Goal: Task Accomplishment & Management: Manage account settings

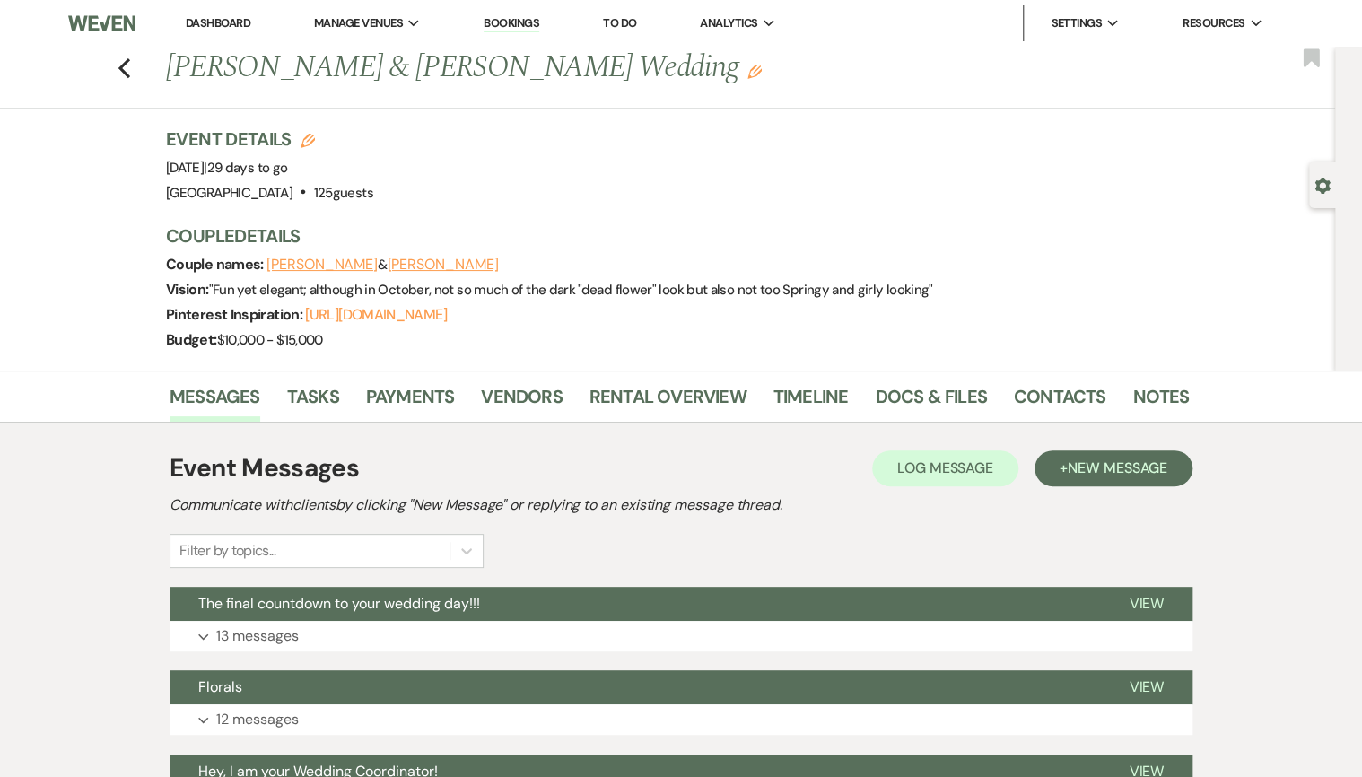
click at [205, 18] on link "Dashboard" at bounding box center [218, 22] width 65 height 15
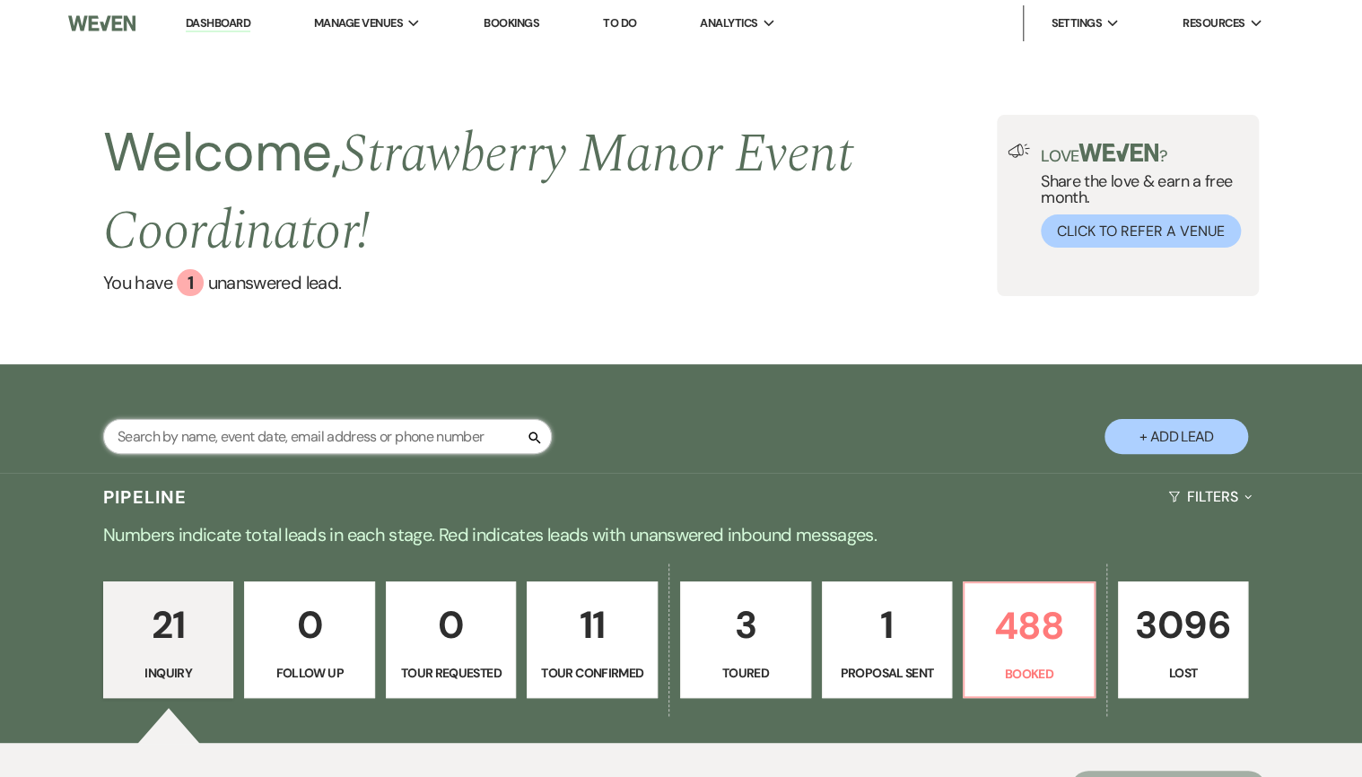
click at [382, 440] on input "text" at bounding box center [327, 436] width 449 height 35
type input "bra"
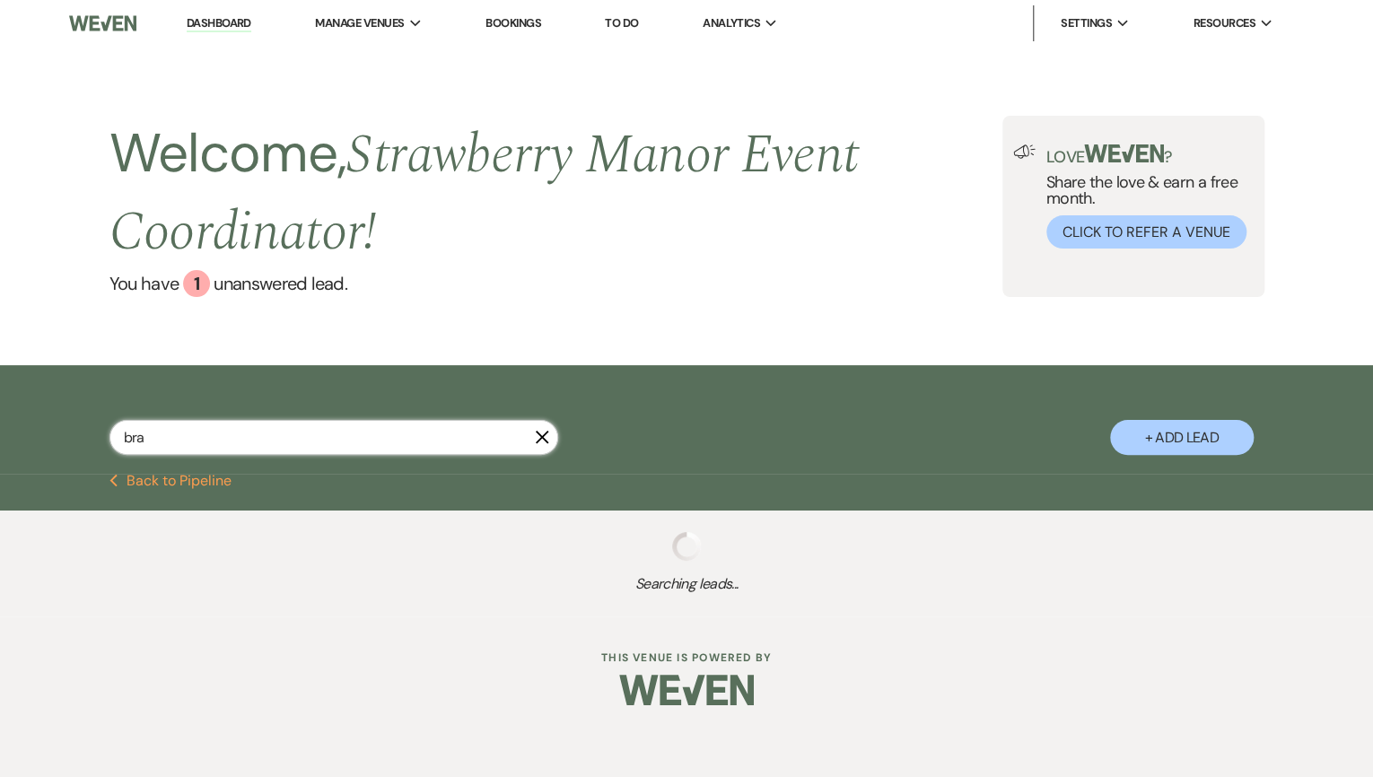
select select "4"
select select "8"
select select "5"
select select "8"
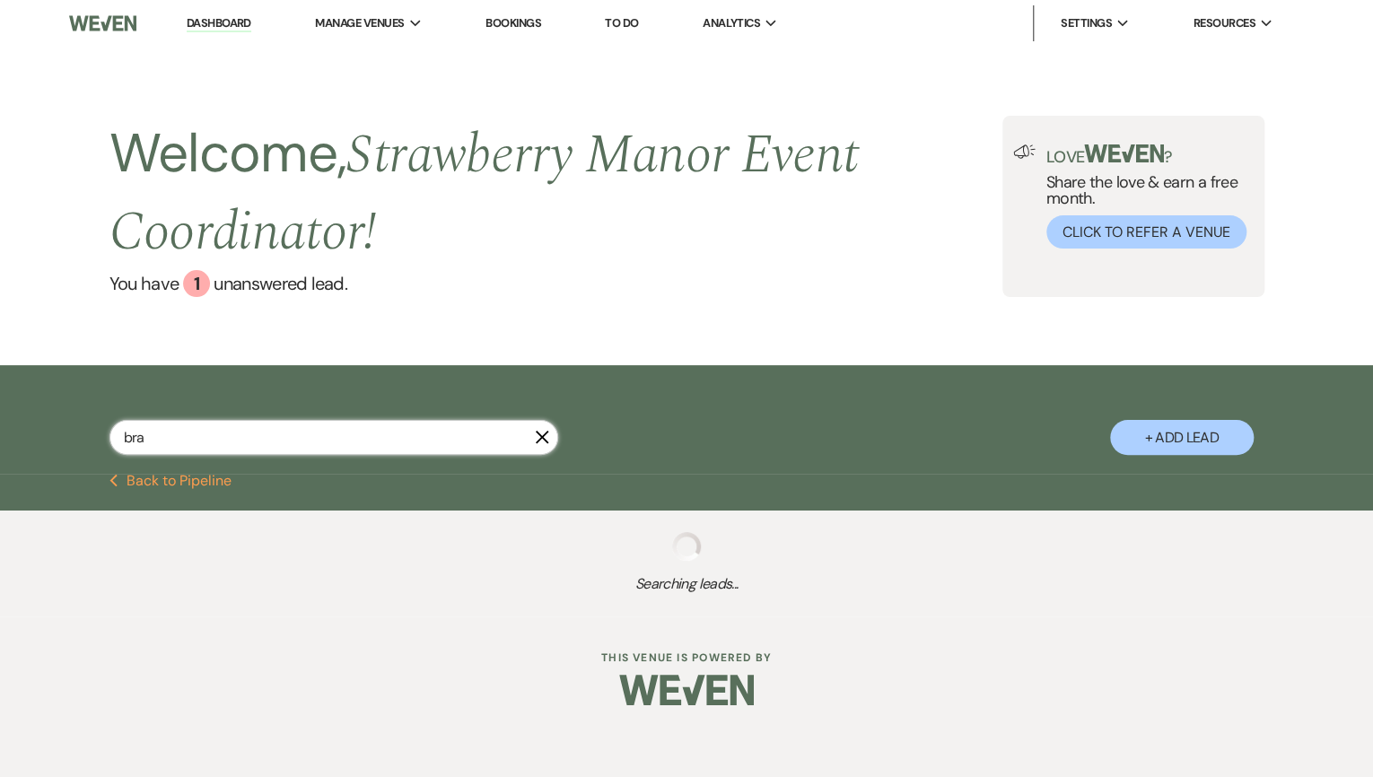
select select "5"
select select "8"
select select "4"
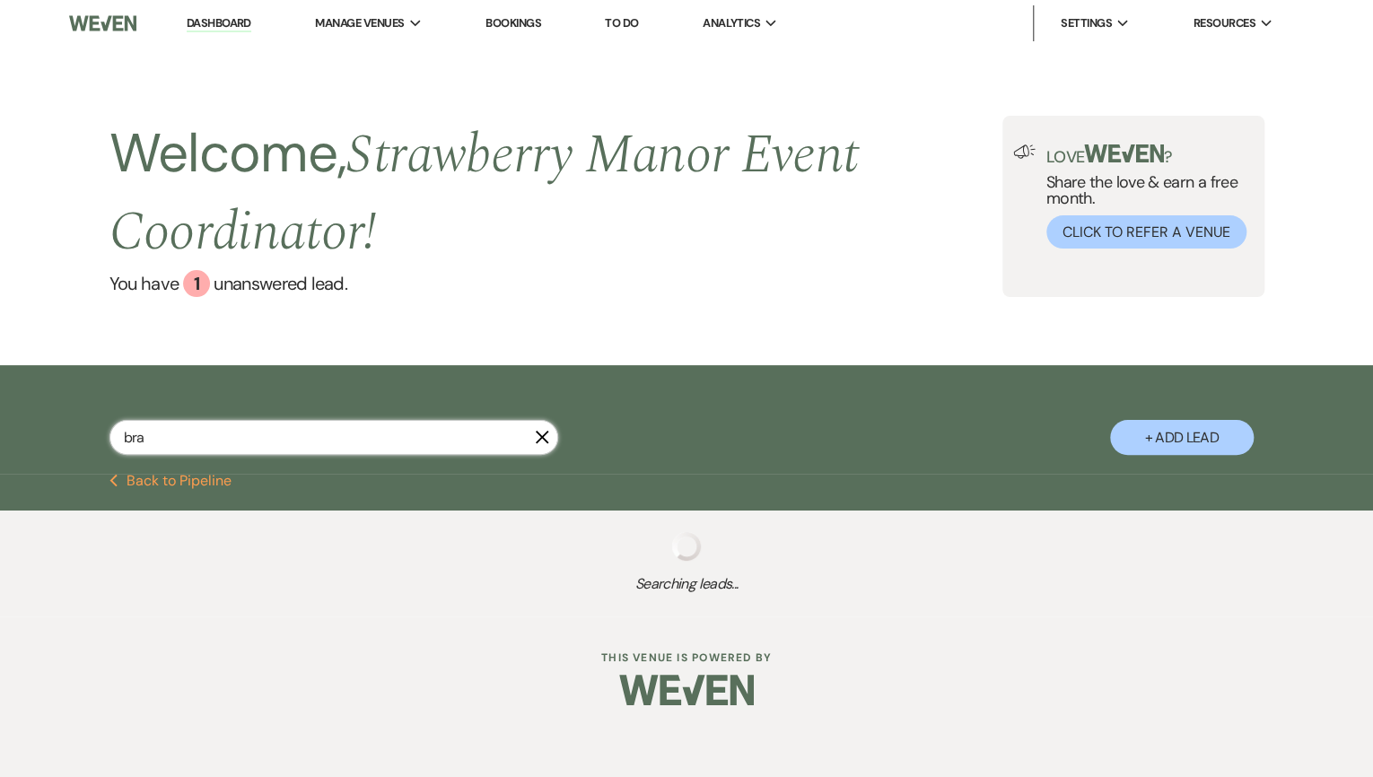
select select "8"
select select "5"
select select "8"
select select "5"
select select "8"
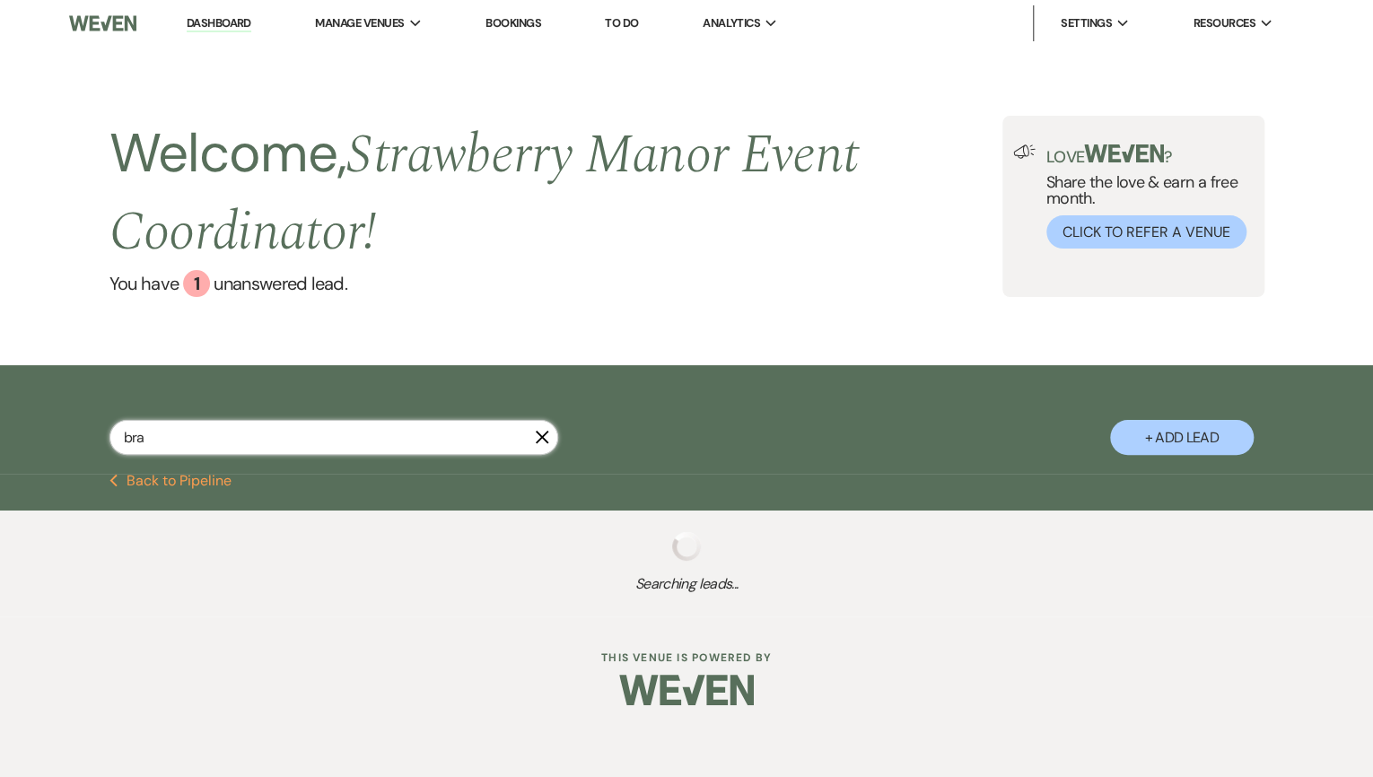
select select "8"
select select "5"
select select "8"
select select "5"
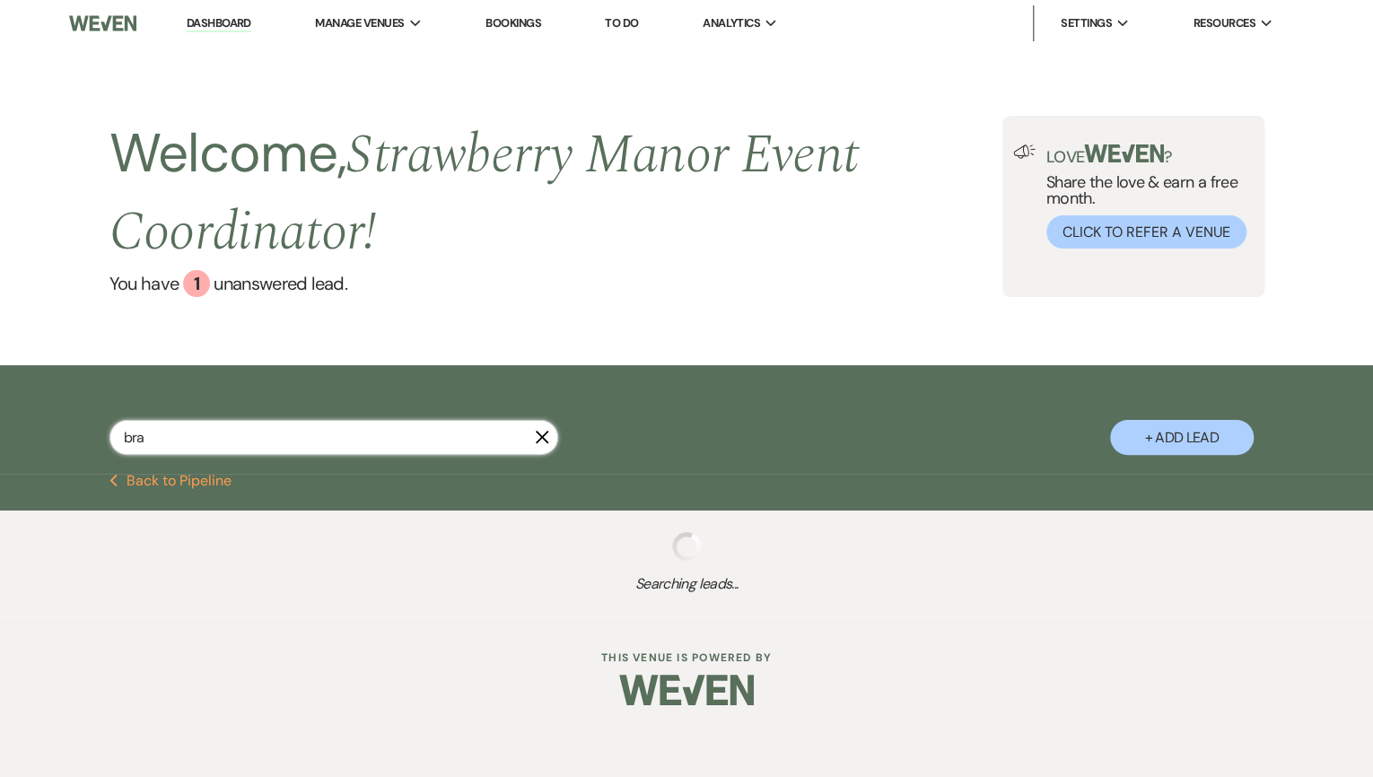
select select "8"
select select "3"
select select "8"
select select "5"
select select "8"
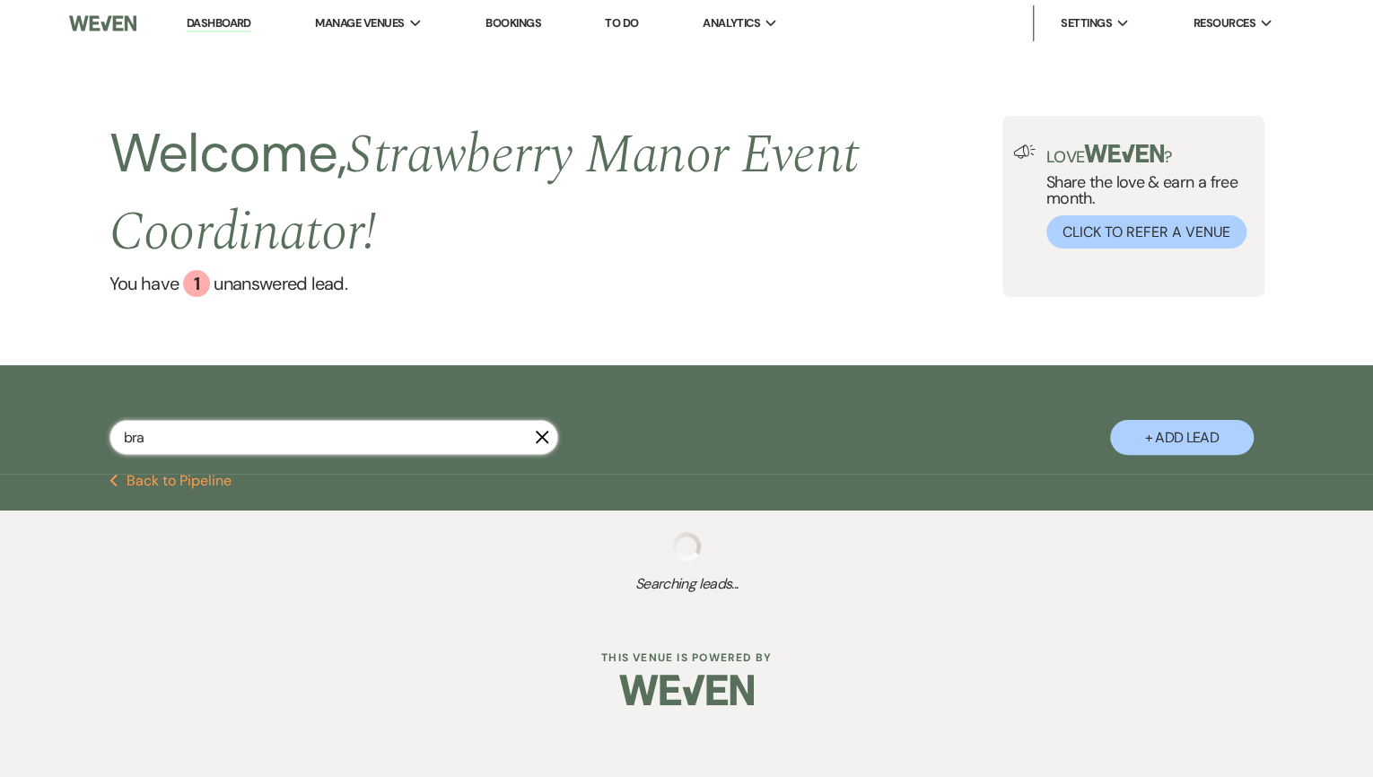
select select "5"
select select "8"
select select "5"
select select "8"
select select "5"
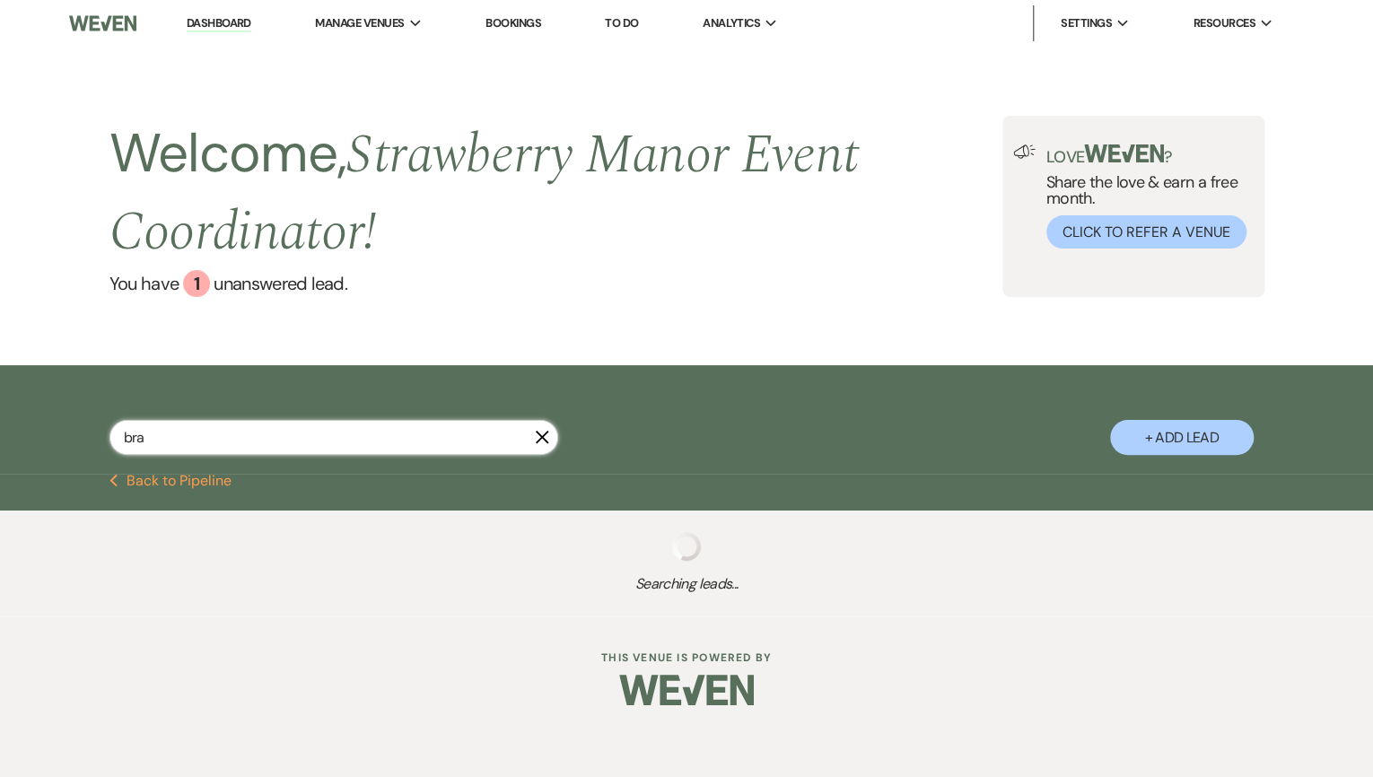
select select "8"
select select "5"
select select "8"
select select "5"
select select "8"
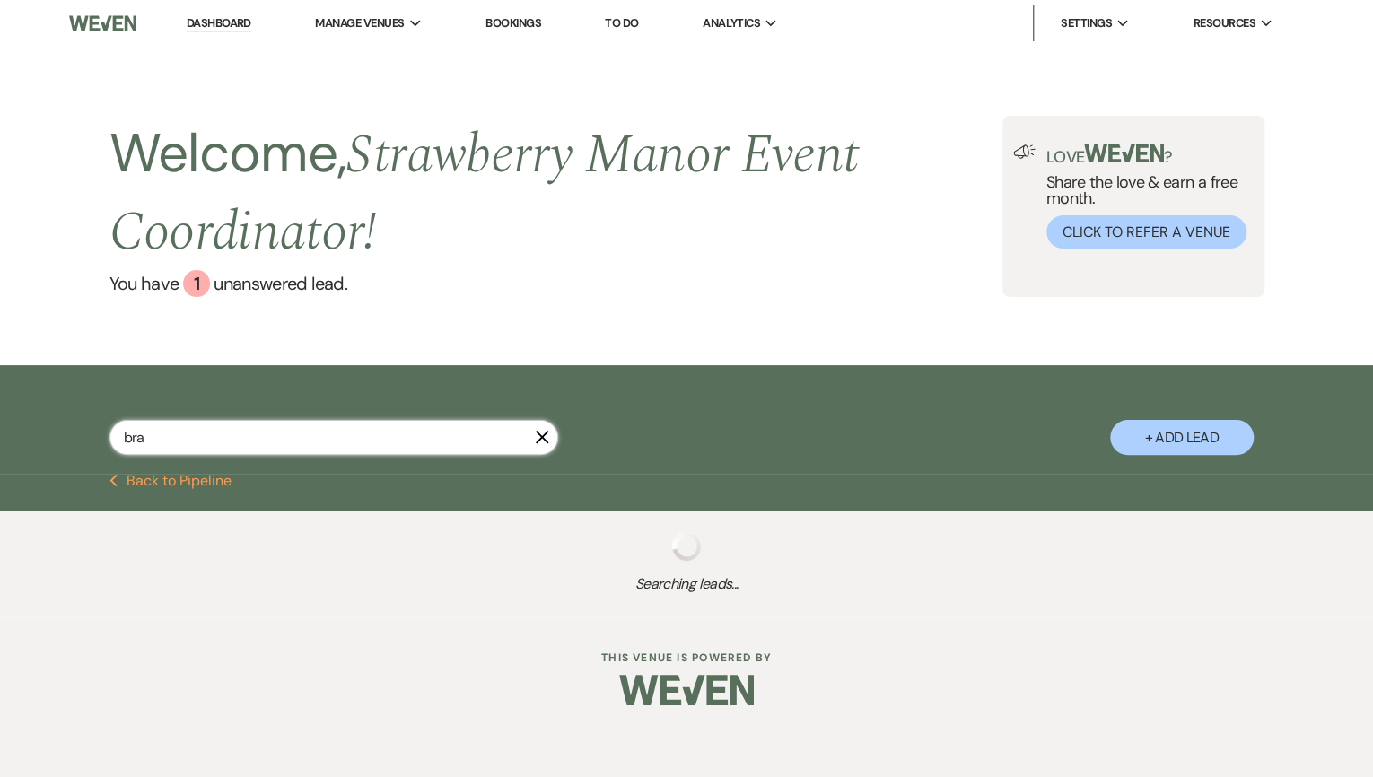
select select "3"
select select "8"
select select "5"
select select "8"
select select "5"
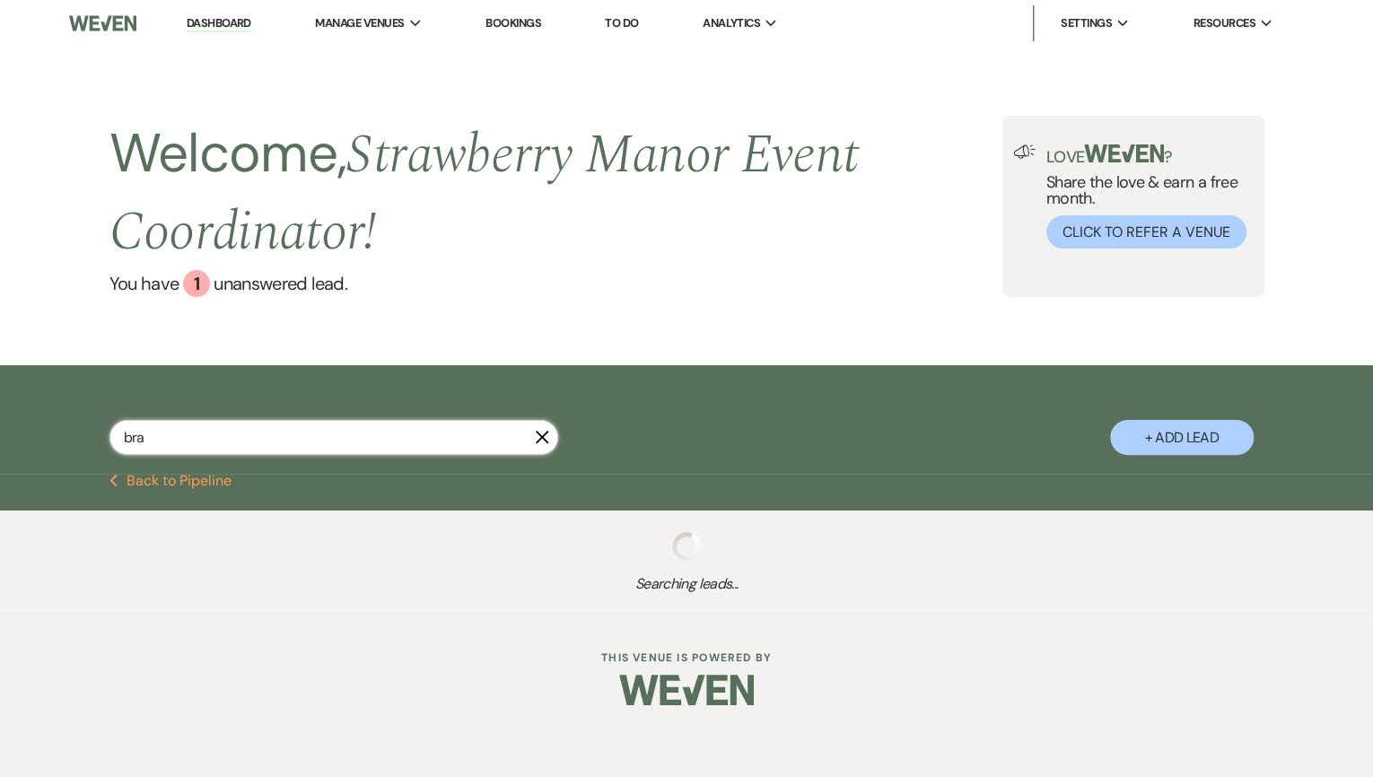
select select "8"
select select "5"
select select "8"
select select "5"
select select "8"
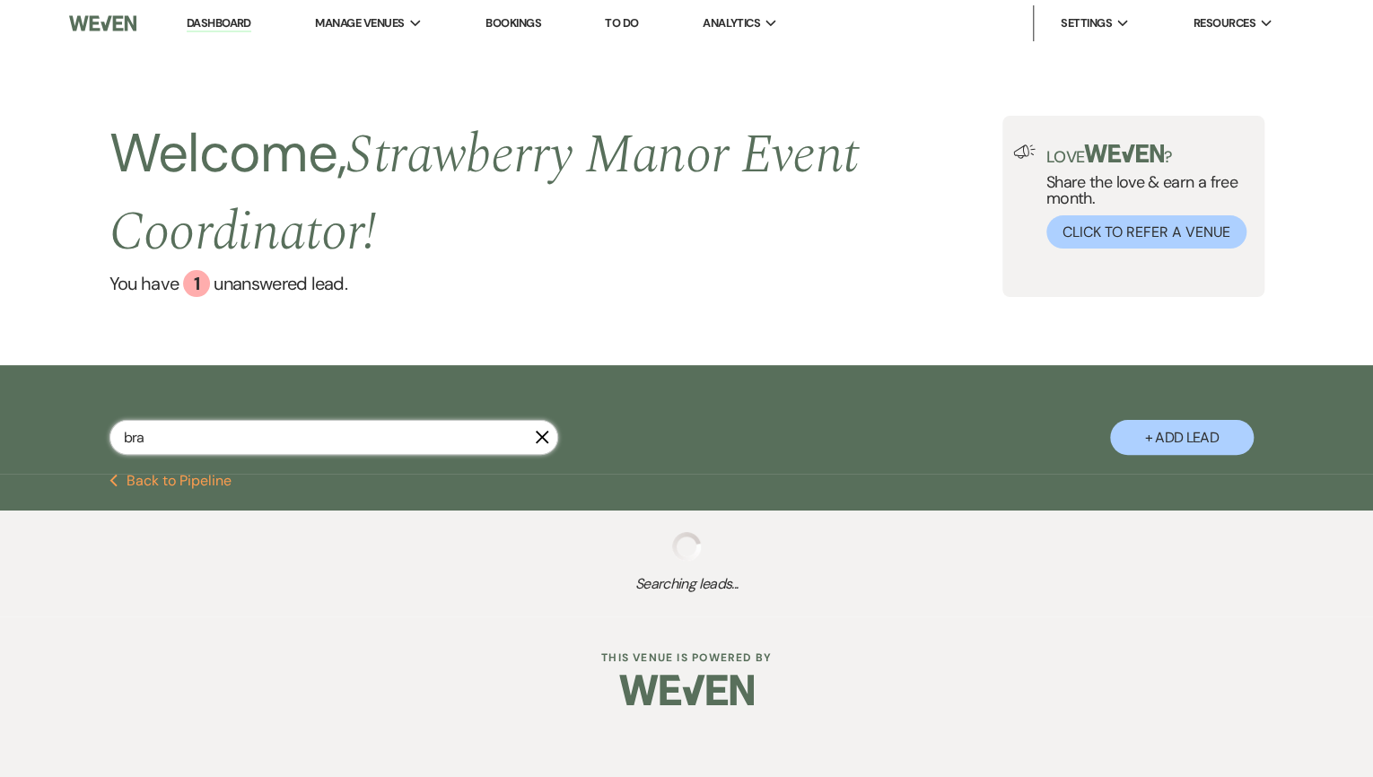
select select "5"
select select "8"
select select "5"
select select "8"
select select "5"
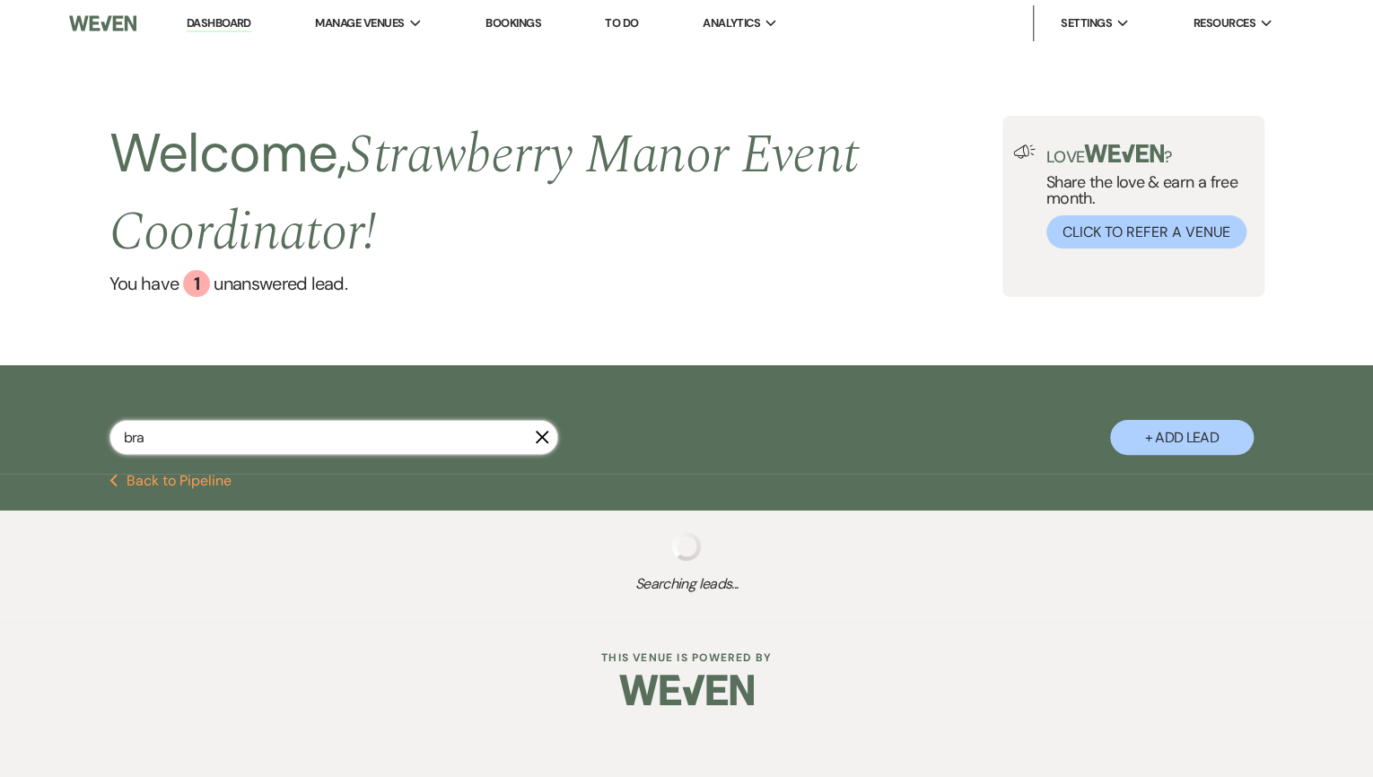
select select "8"
select select "5"
select select "8"
select select "5"
select select "8"
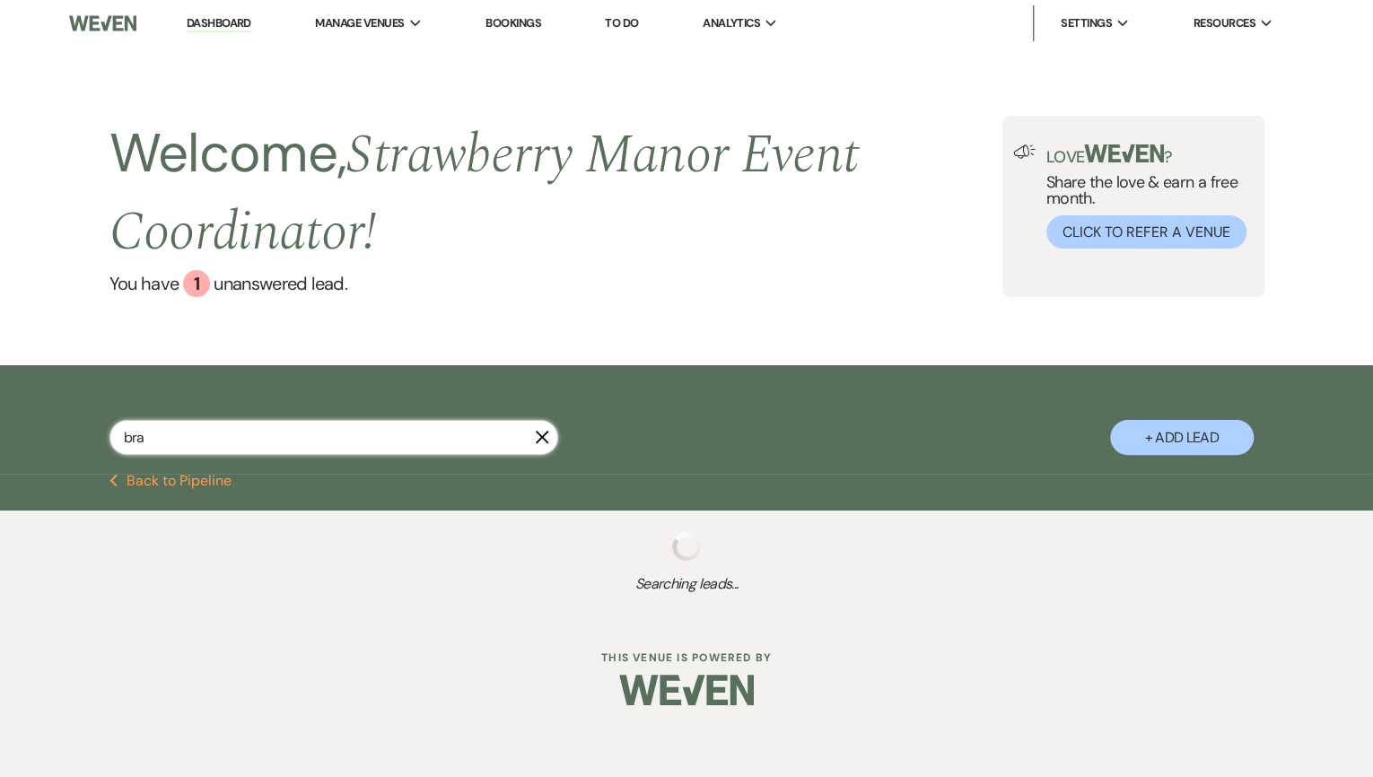
select select "5"
select select "8"
select select "5"
select select "8"
select select "5"
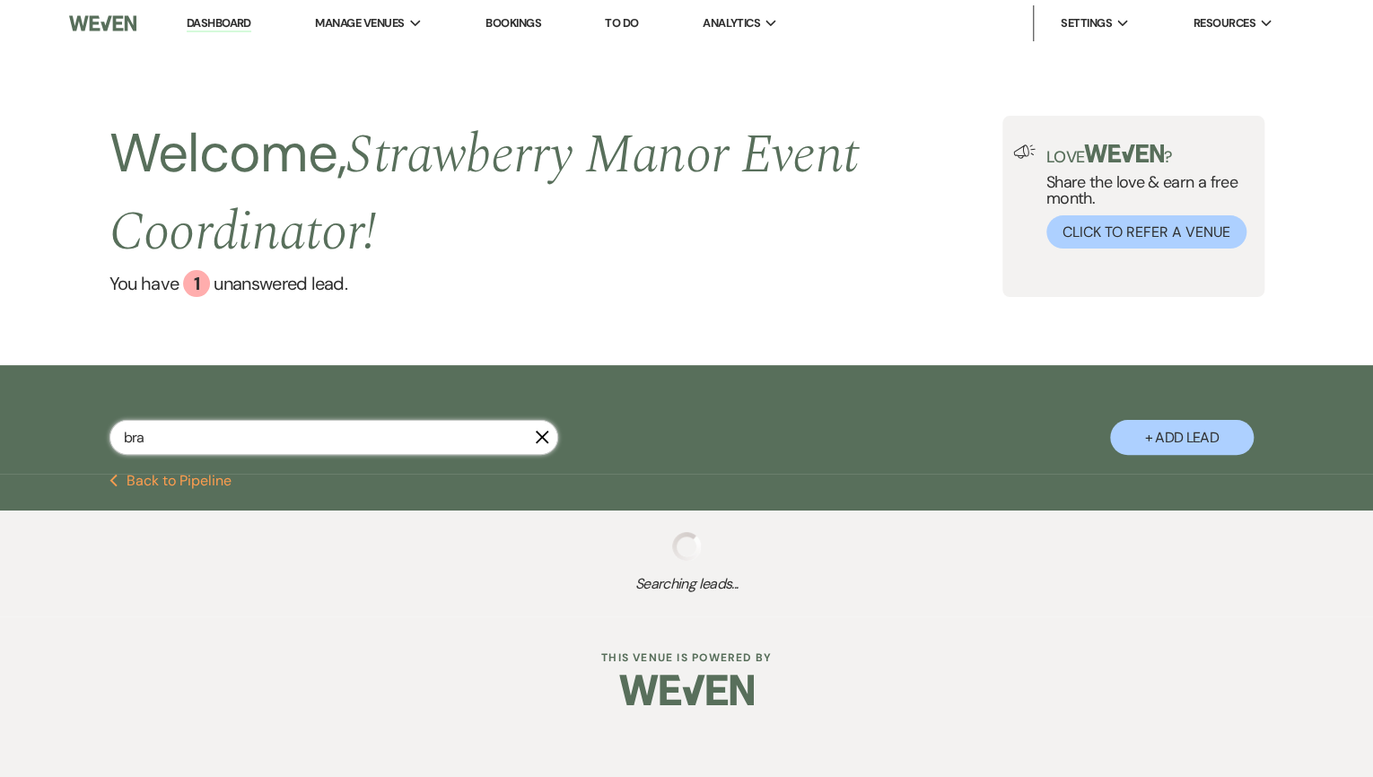
select select "8"
select select "5"
select select "8"
select select "5"
select select "8"
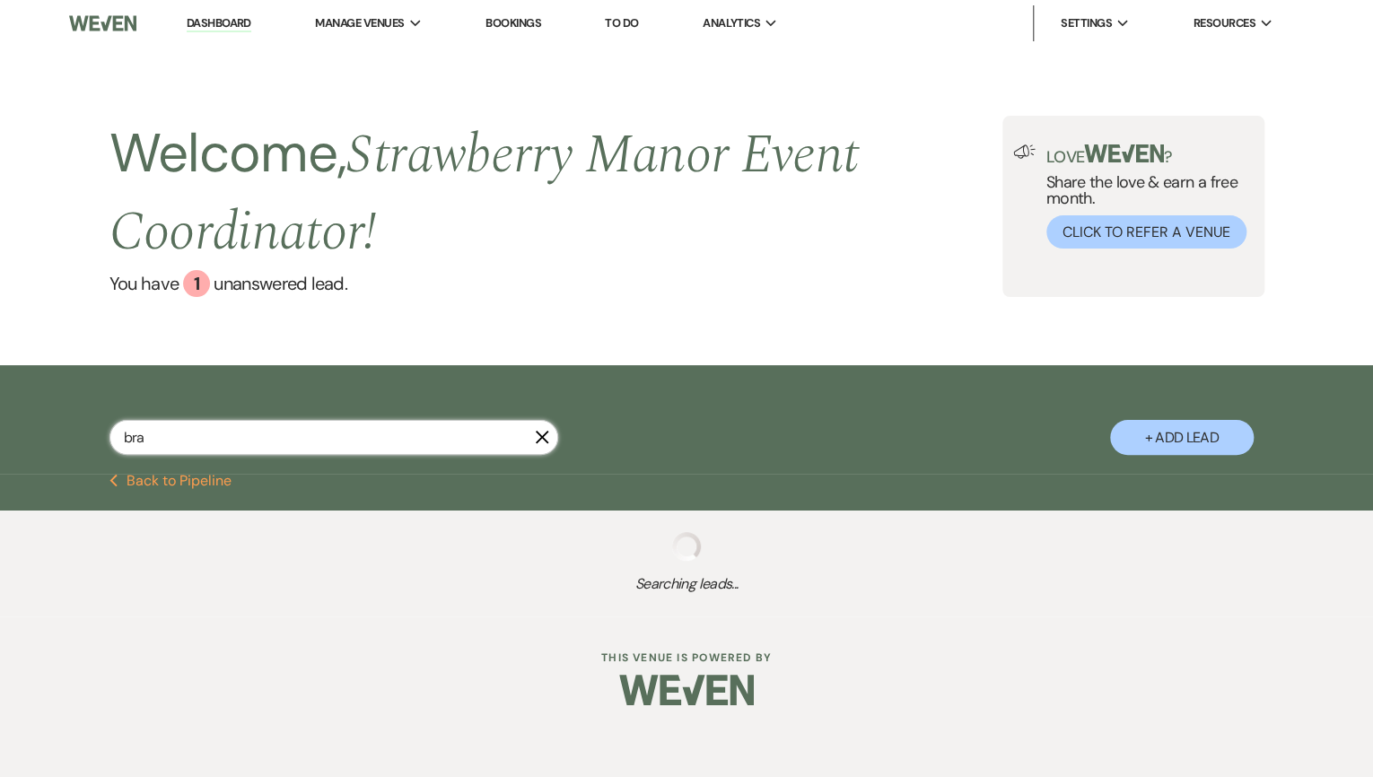
select select "5"
select select "8"
select select "5"
select select "8"
select select "5"
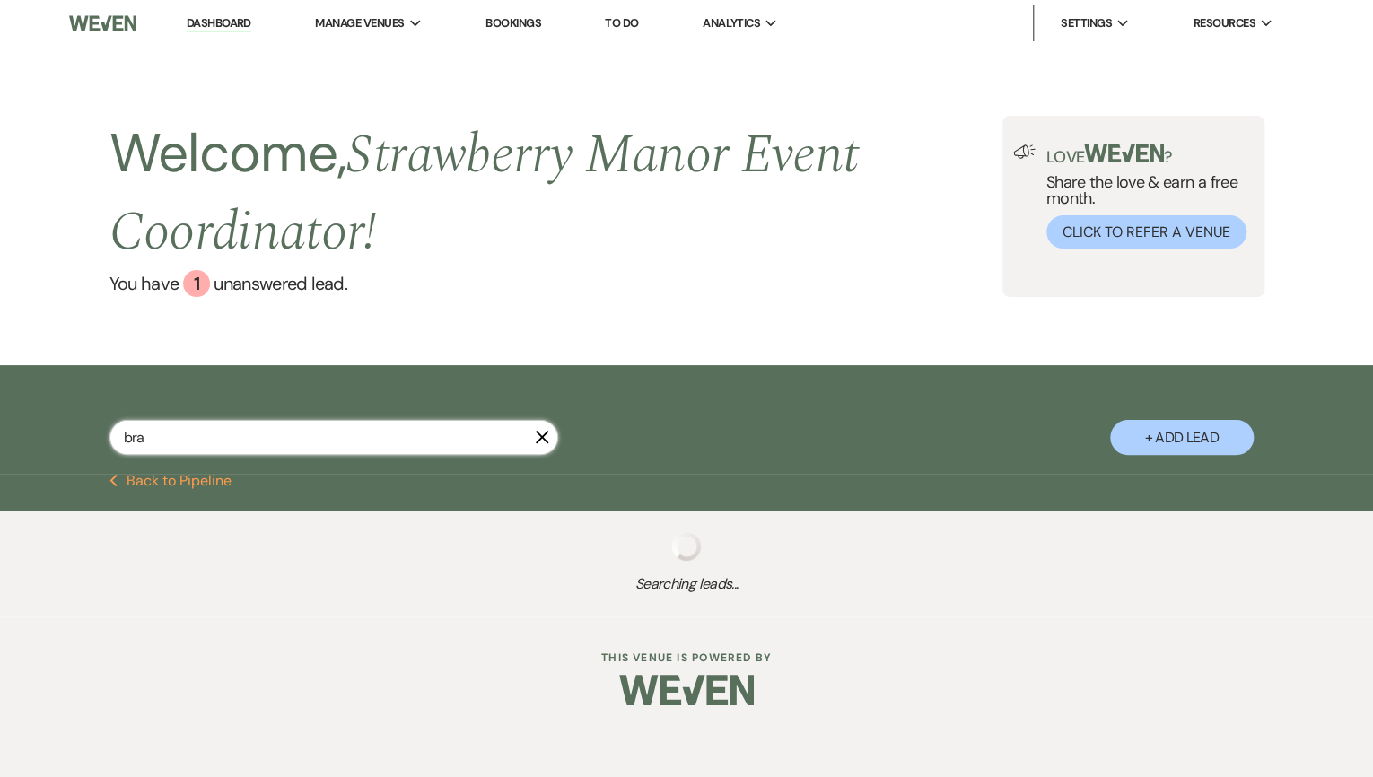
select select "8"
select select "5"
select select "8"
select select "5"
select select "8"
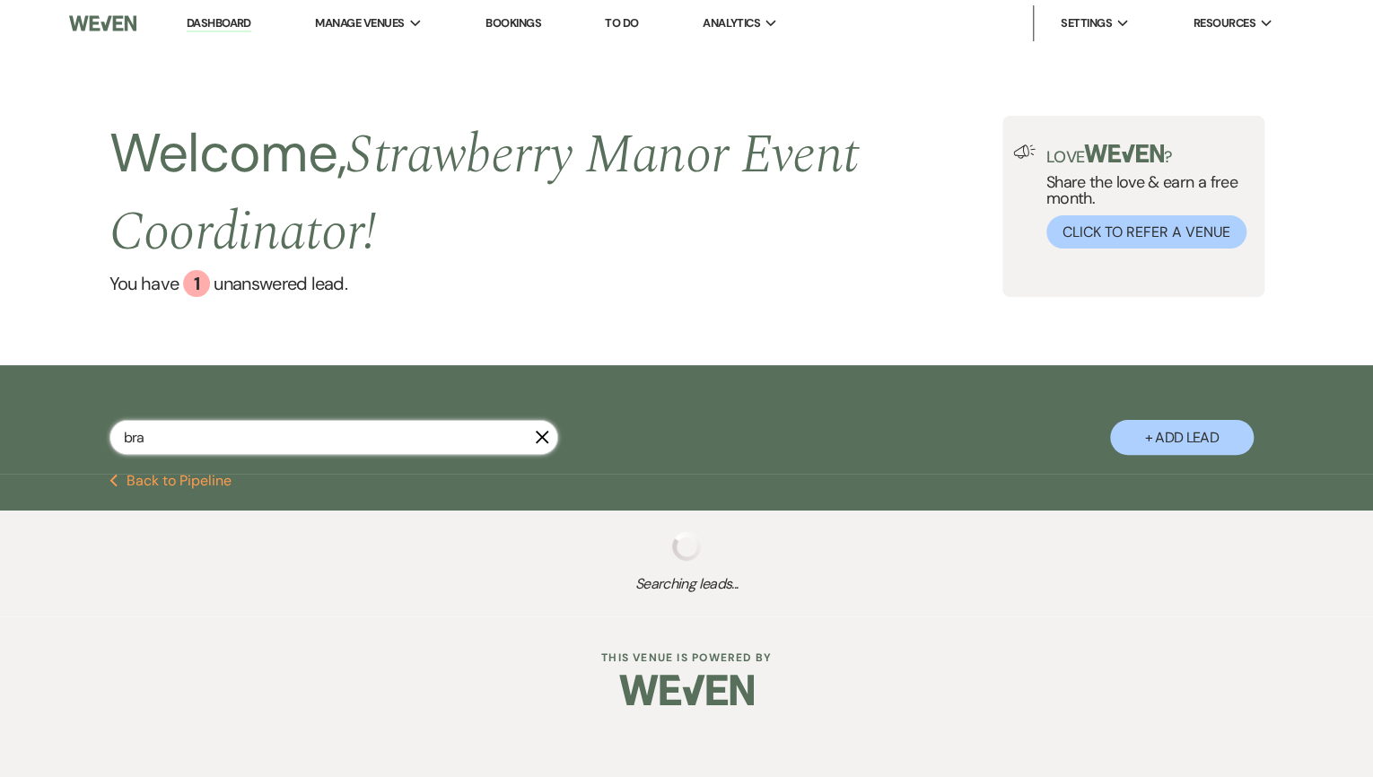
select select "5"
select select "8"
select select "5"
select select "8"
select select "5"
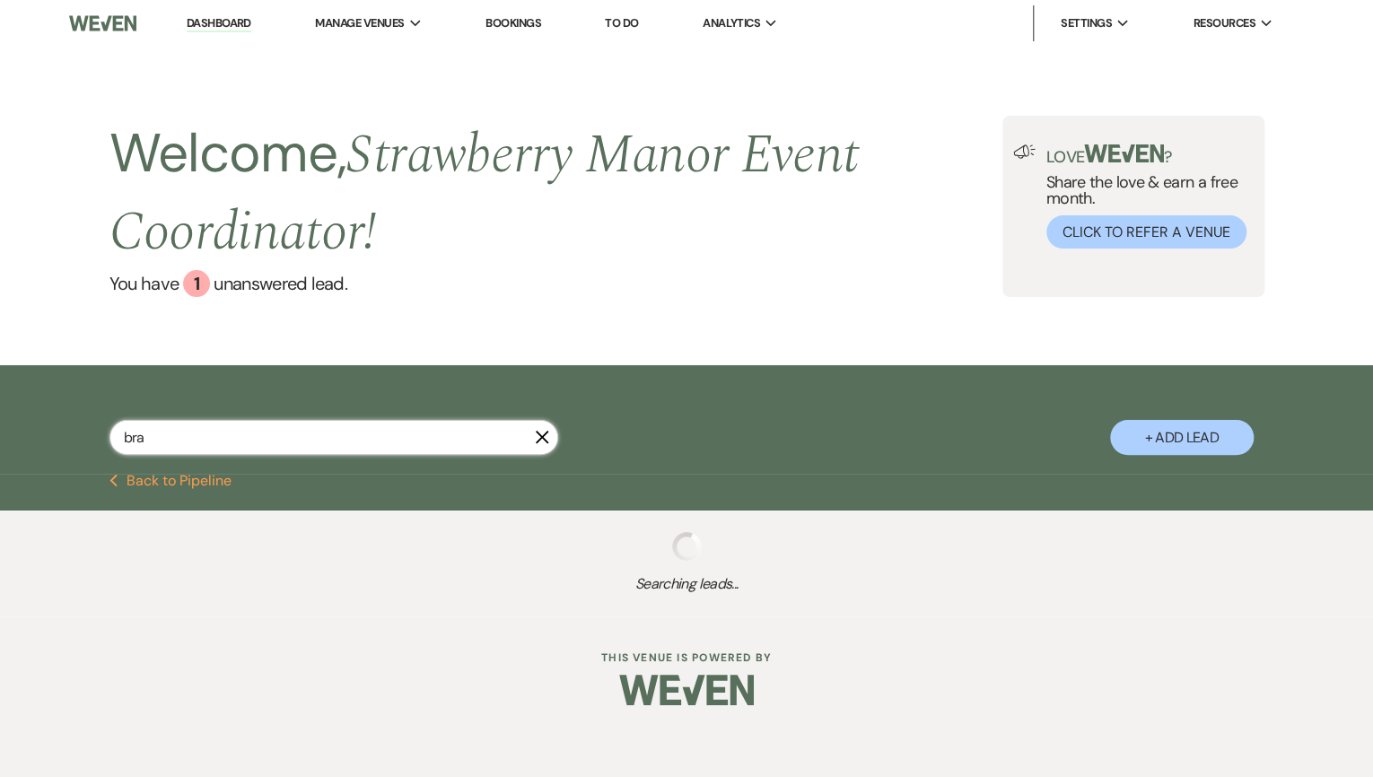
select select "8"
select select "5"
select select "8"
select select "5"
select select "8"
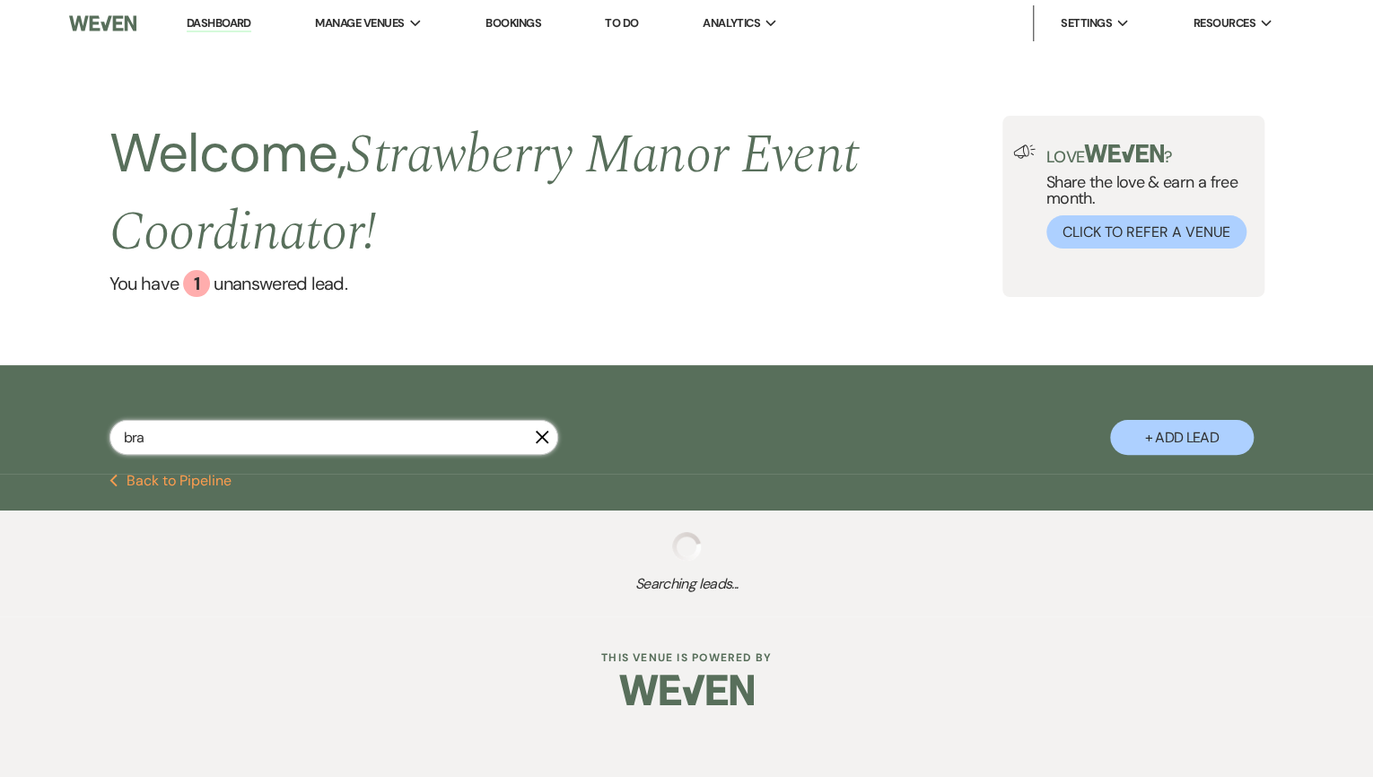
select select "5"
select select "8"
select select "5"
select select "8"
select select "5"
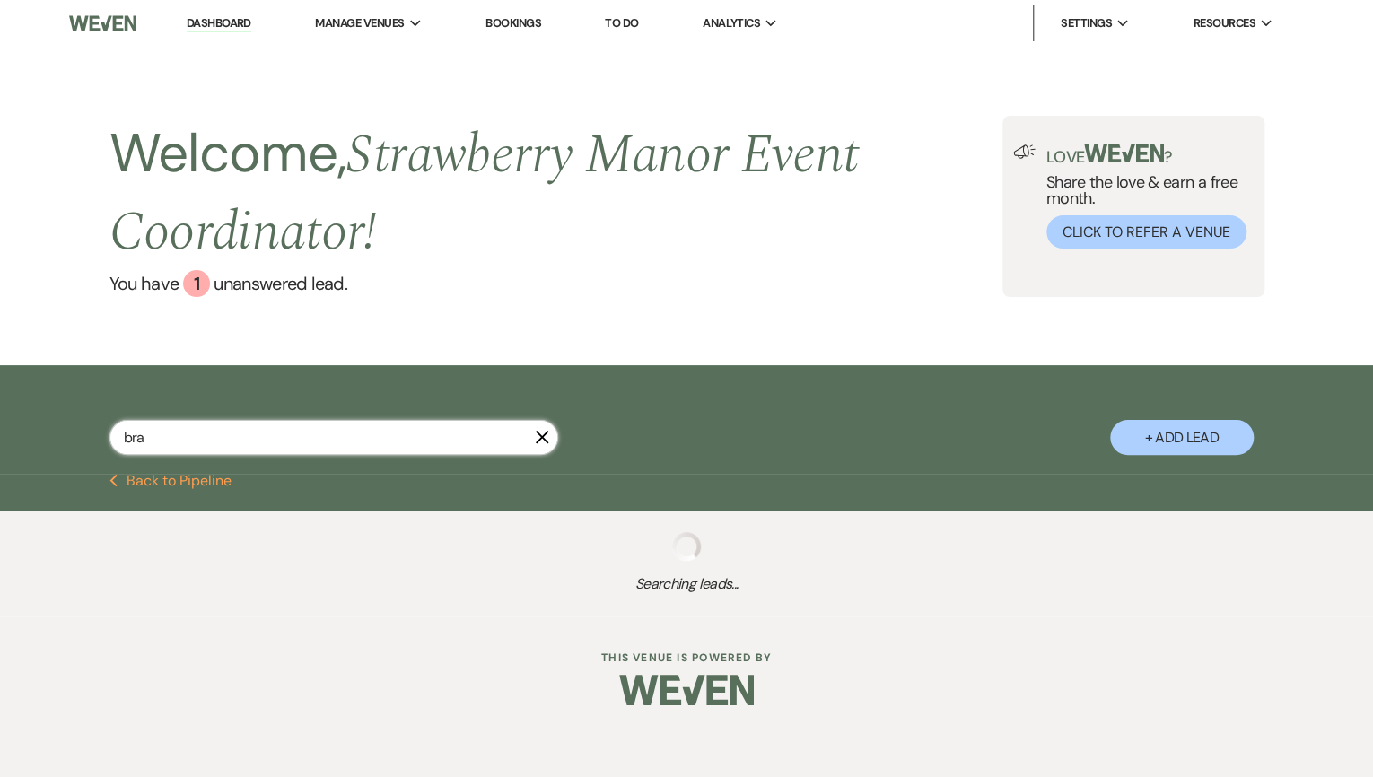
select select "8"
select select "5"
select select "8"
select select "5"
select select "8"
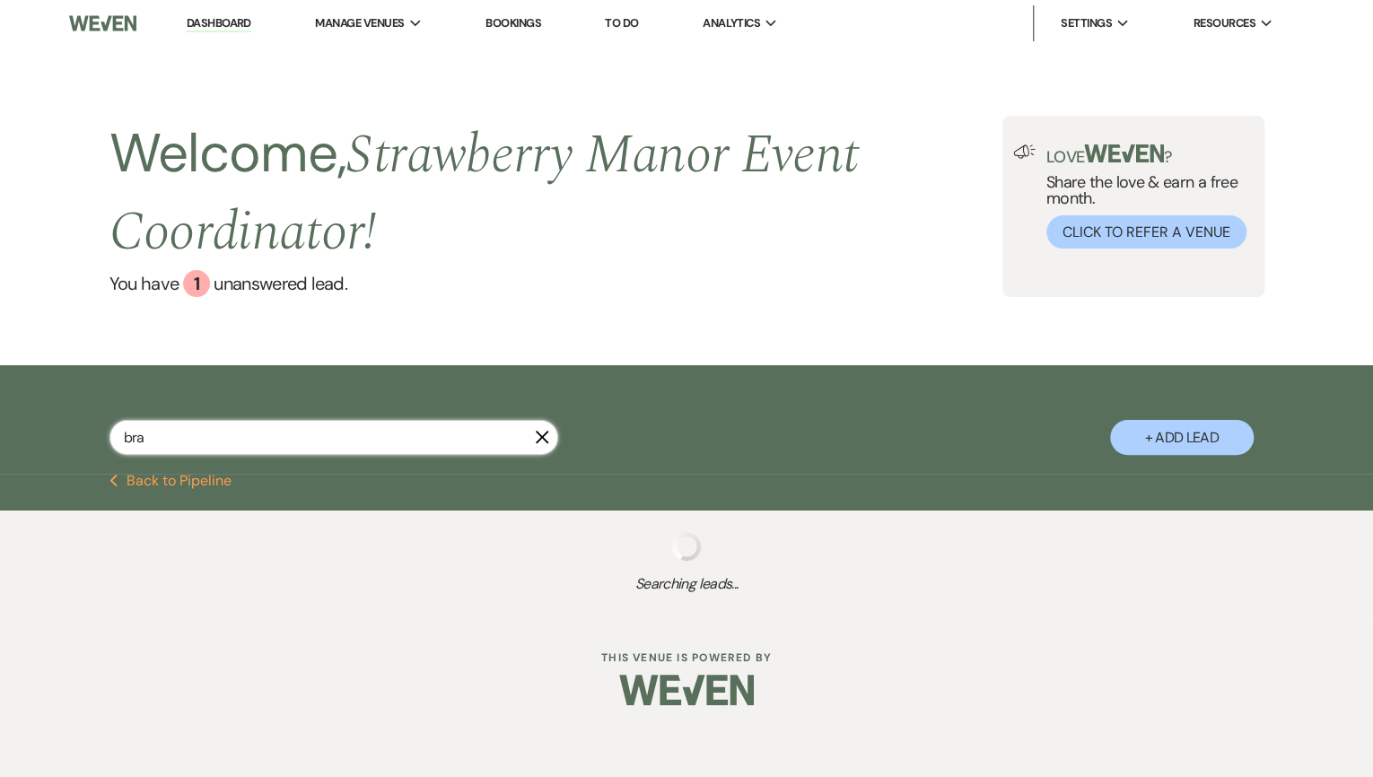
select select "5"
select select "8"
select select "5"
select select "8"
select select "5"
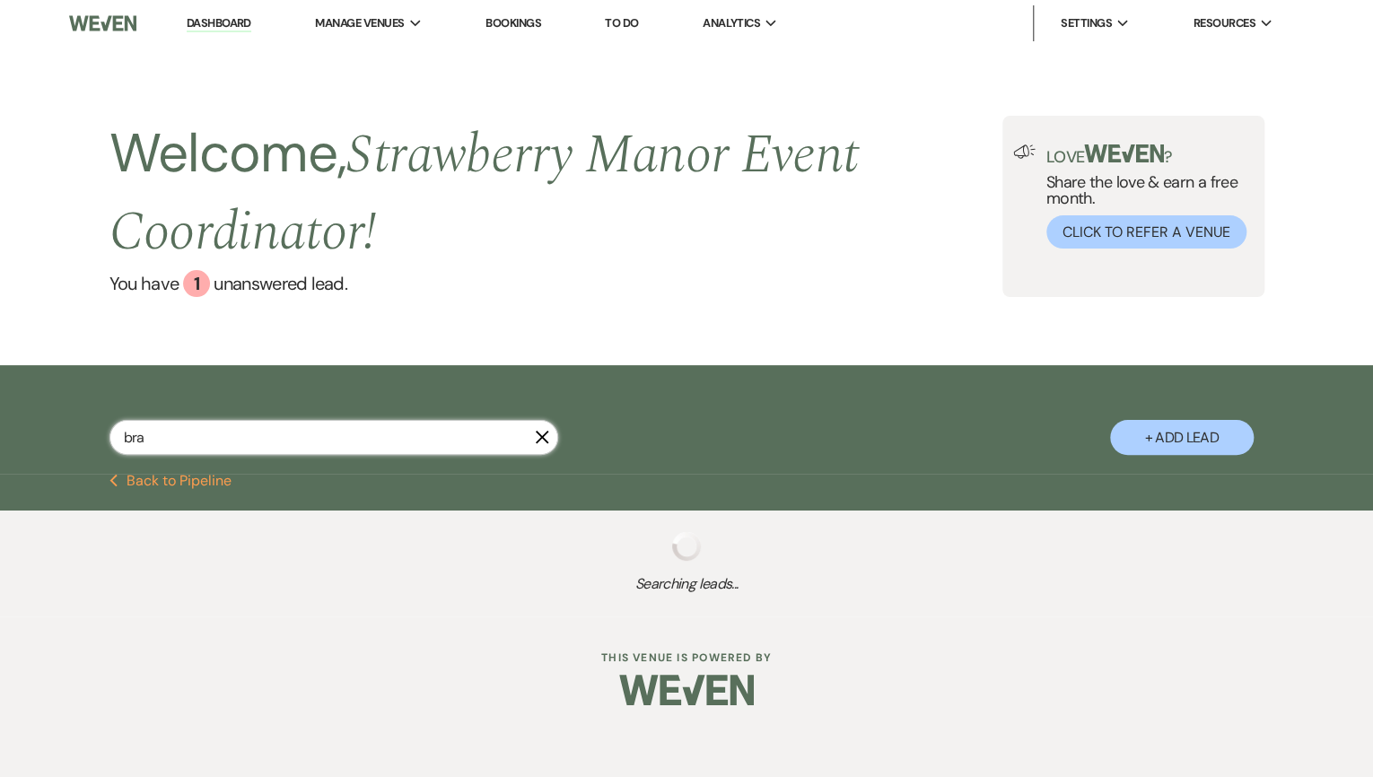
select select "8"
select select "5"
select select "8"
select select "5"
select select "8"
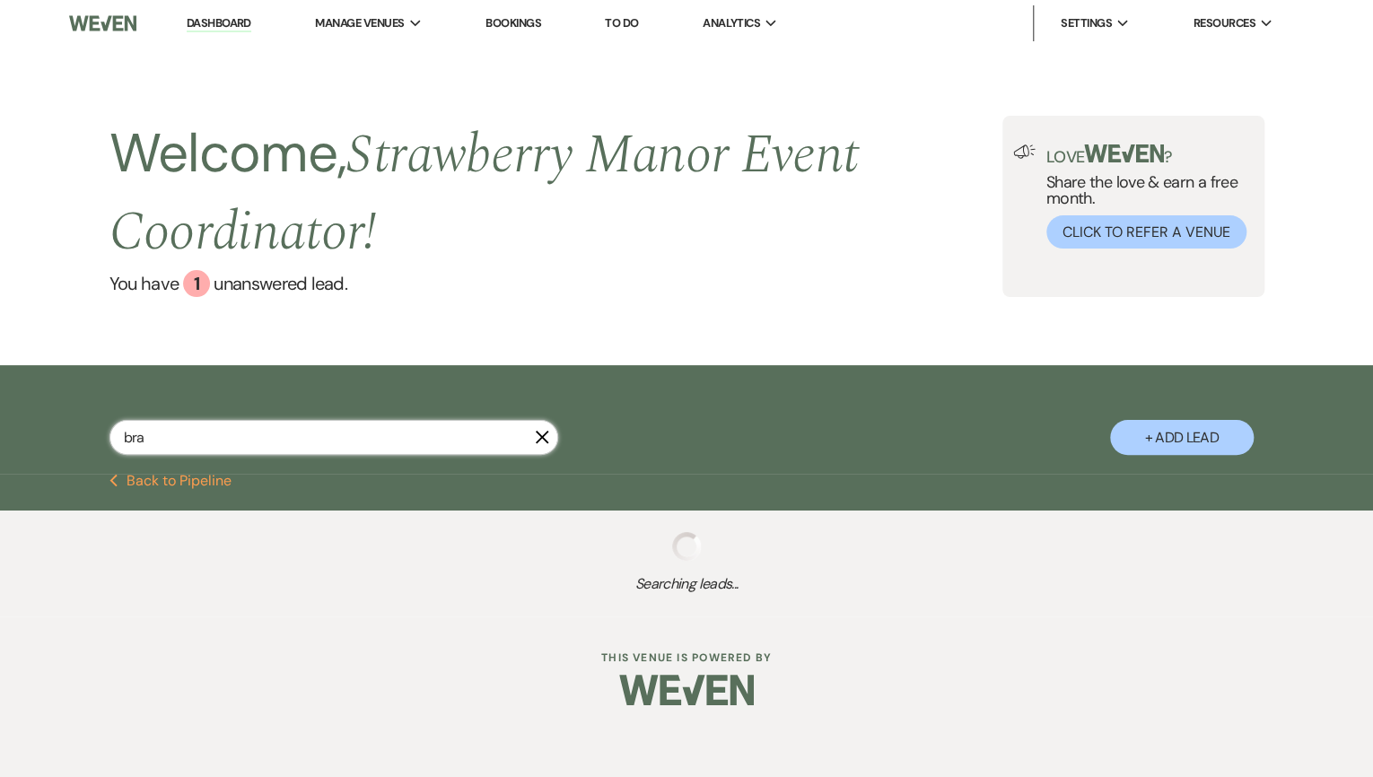
select select "11"
select select "8"
select select "5"
select select "8"
select select "5"
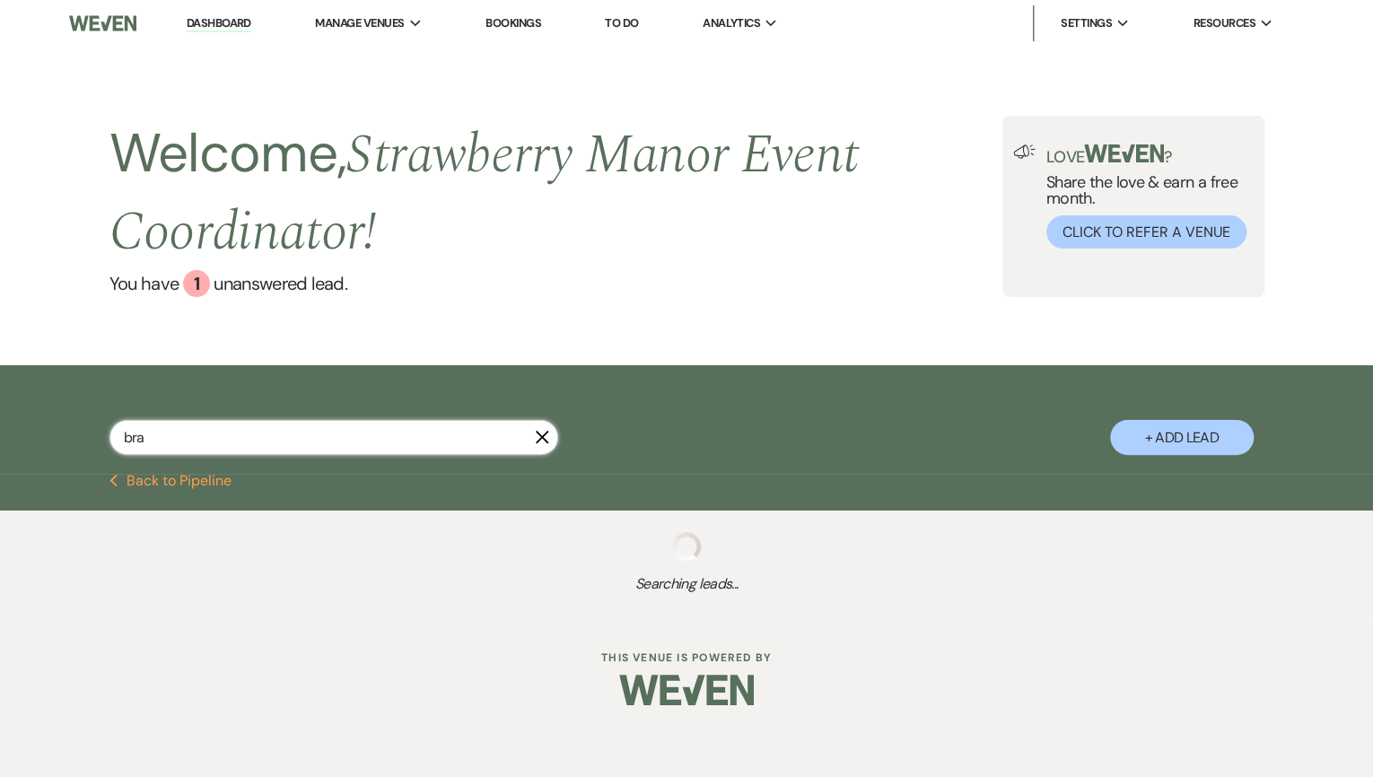
select select "8"
select select "5"
select select "8"
select select "5"
select select "8"
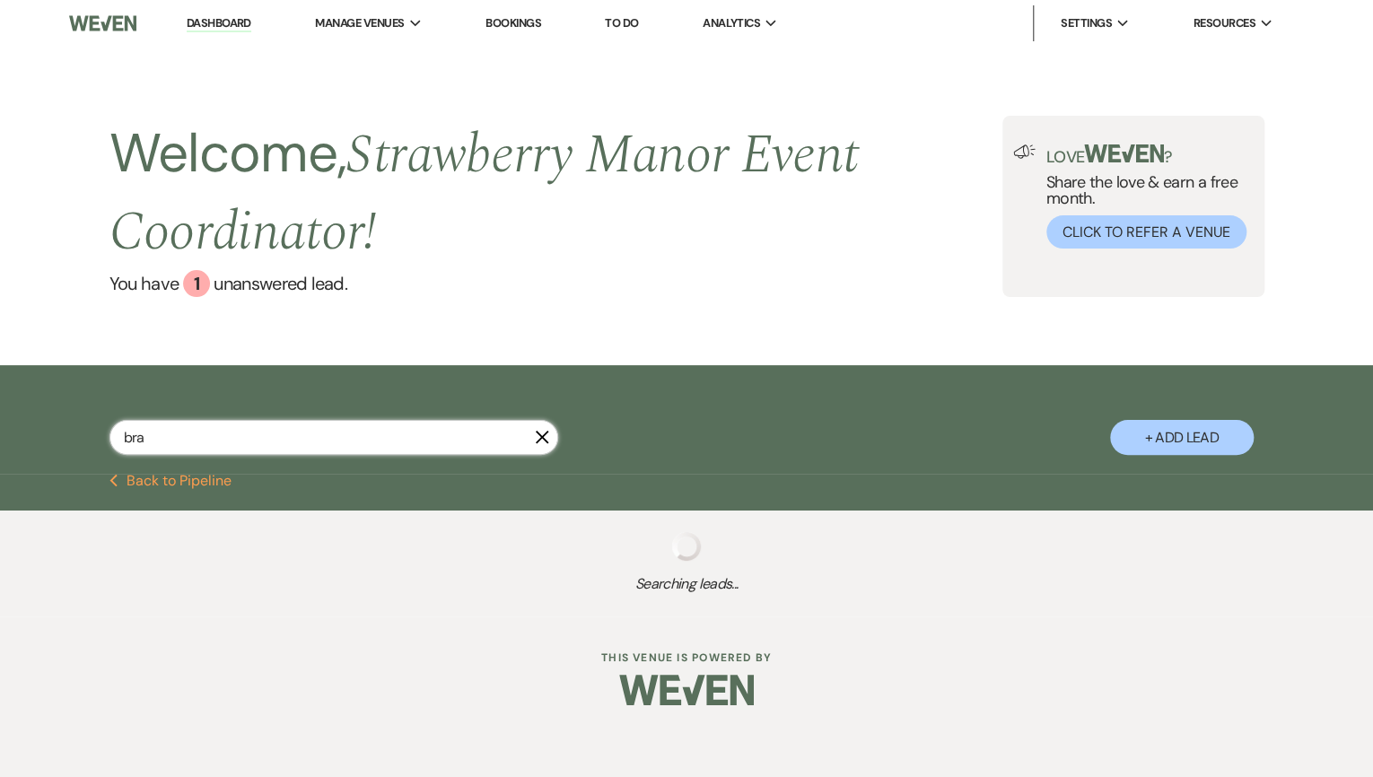
select select "5"
select select "8"
select select "5"
select select "8"
select select "11"
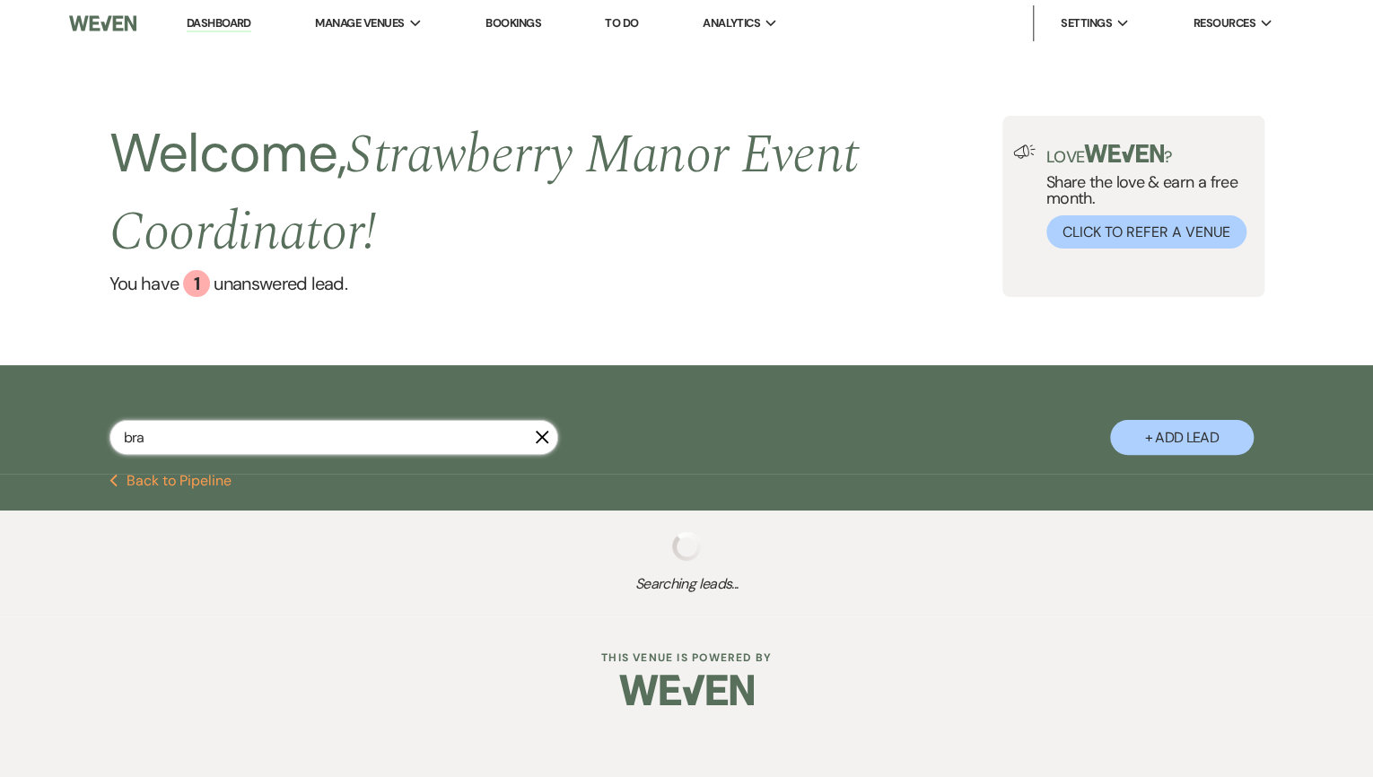
select select "8"
select select "5"
select select "8"
select select "5"
select select "8"
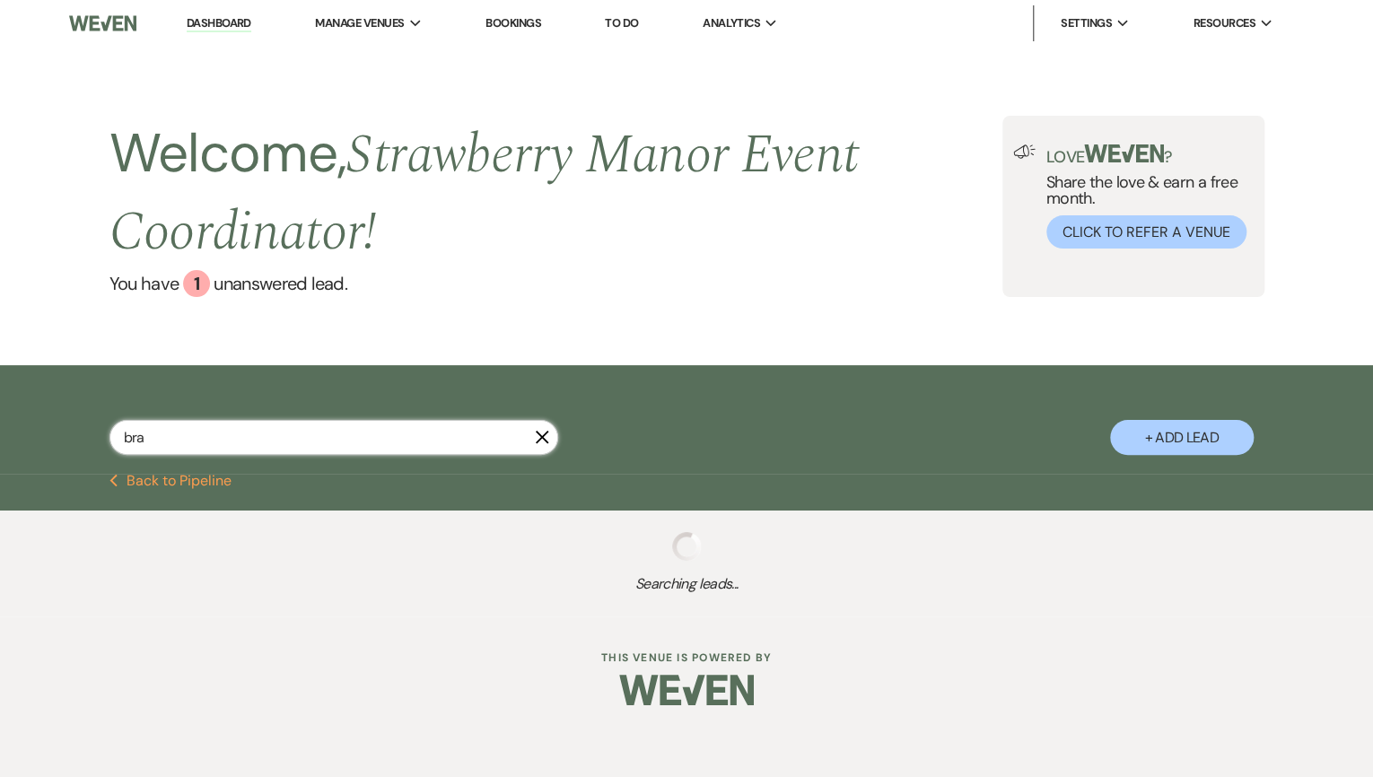
select select "7"
select select "8"
select select "5"
select select "8"
select select "10"
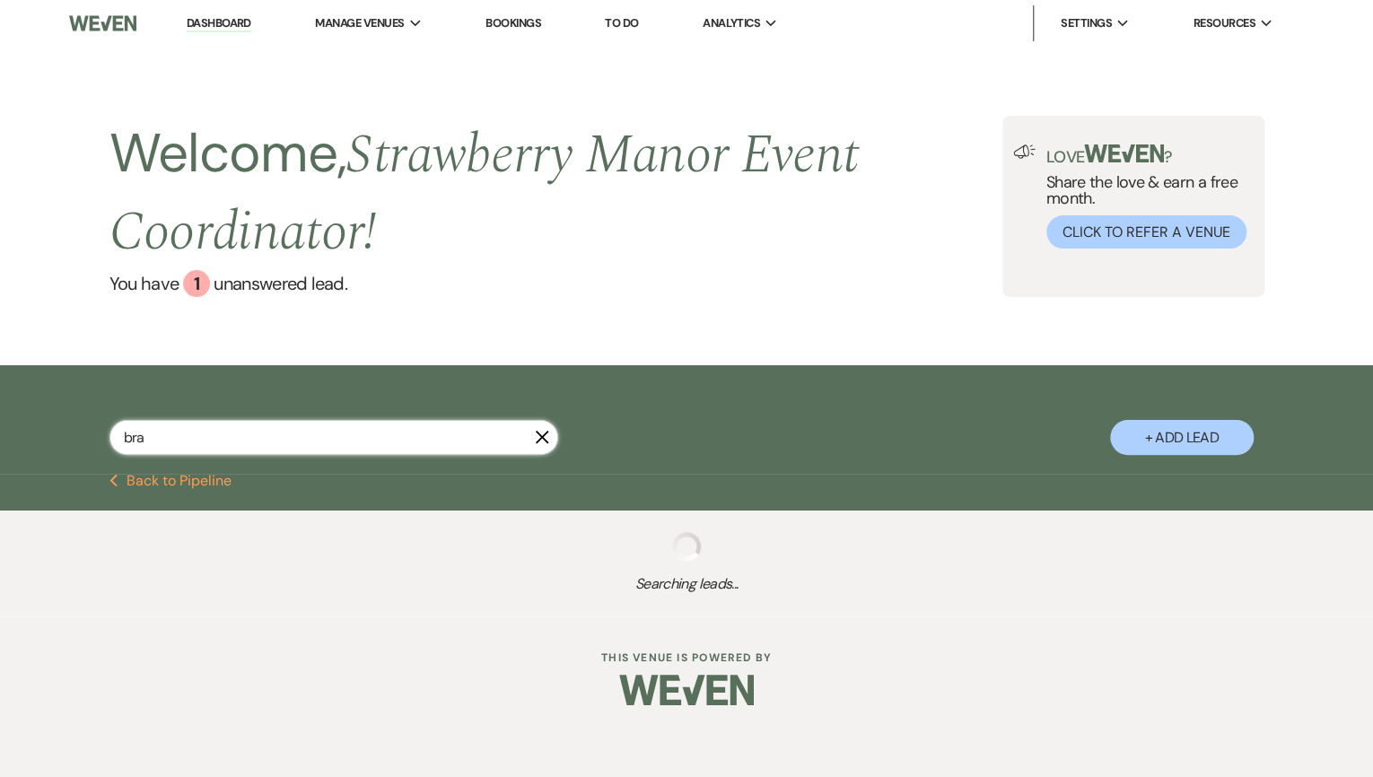
select select "8"
select select "5"
select select "8"
select select "5"
select select "8"
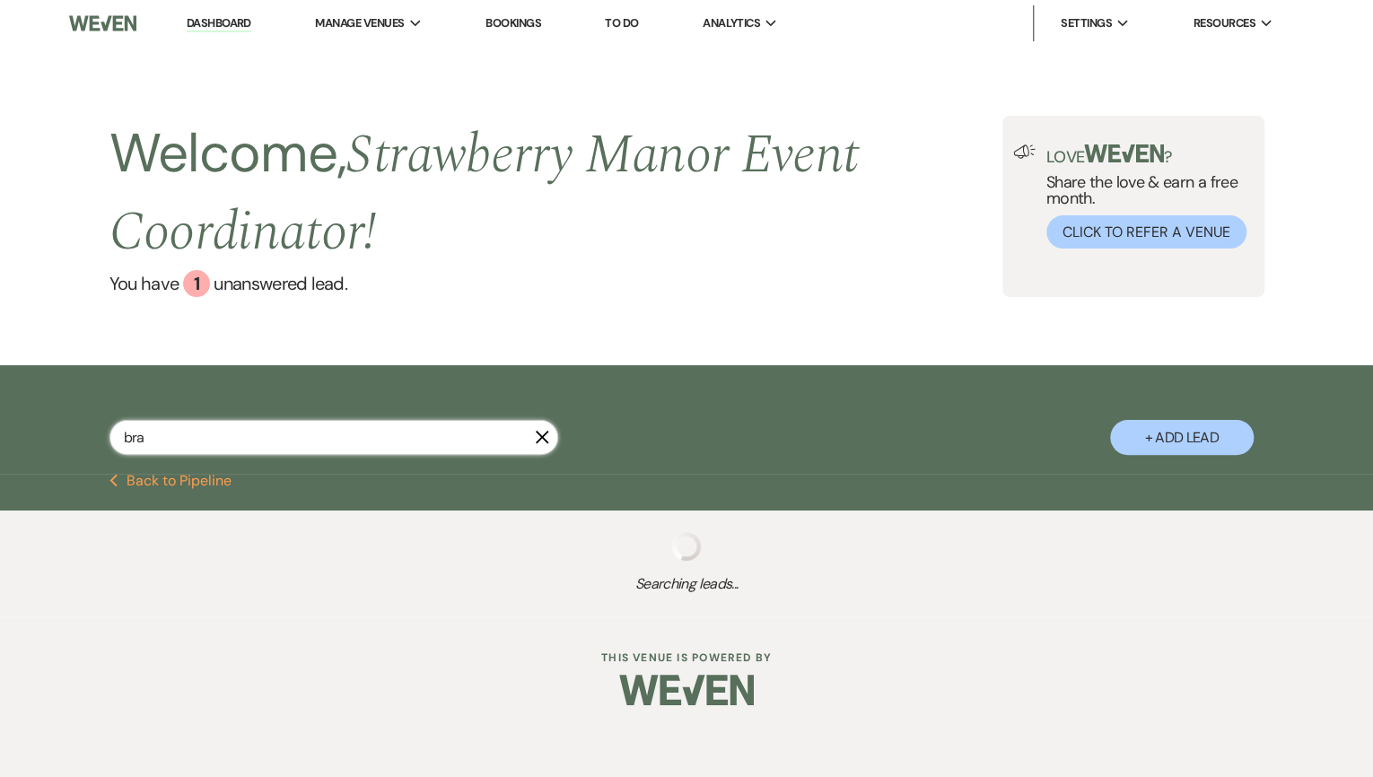
select select "5"
select select "8"
select select "6"
select select "8"
select select "5"
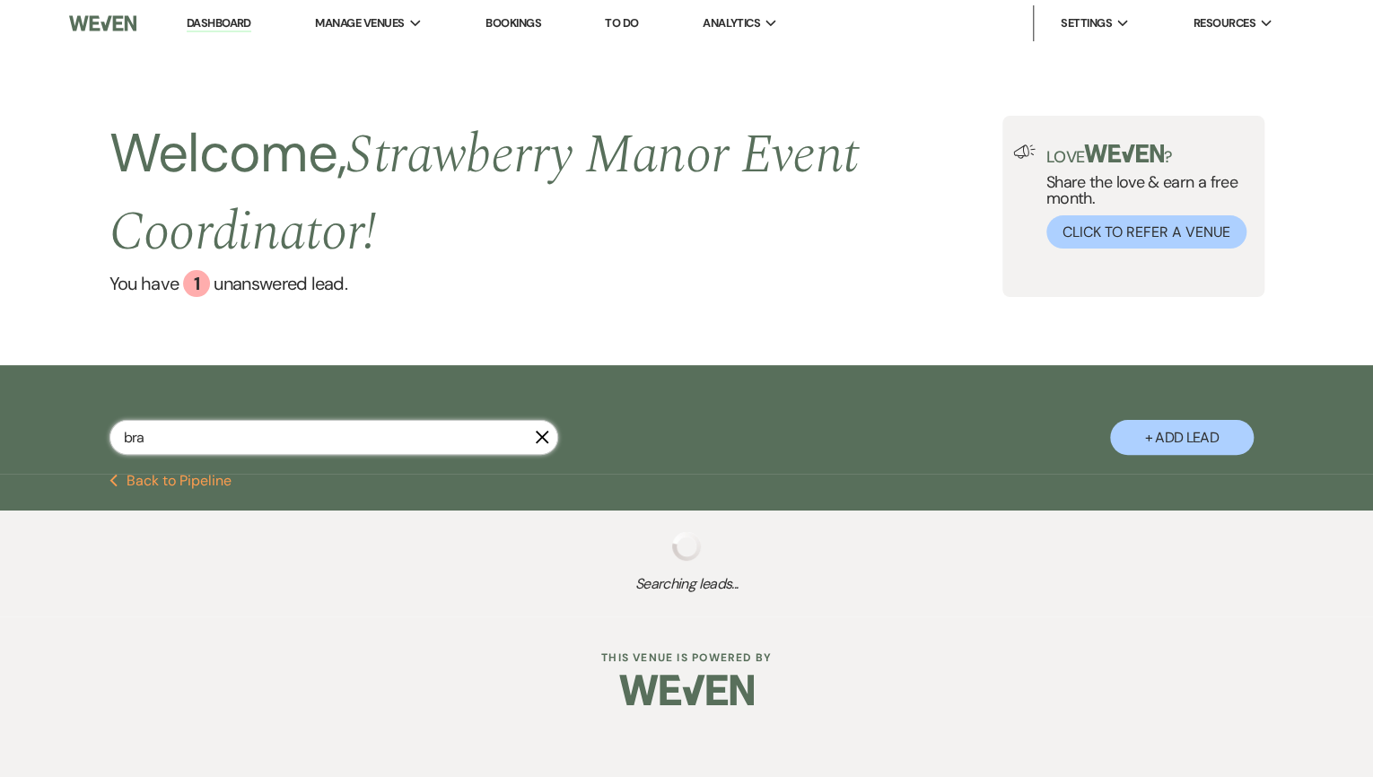
select select "8"
select select "5"
select select "8"
select select "5"
select select "8"
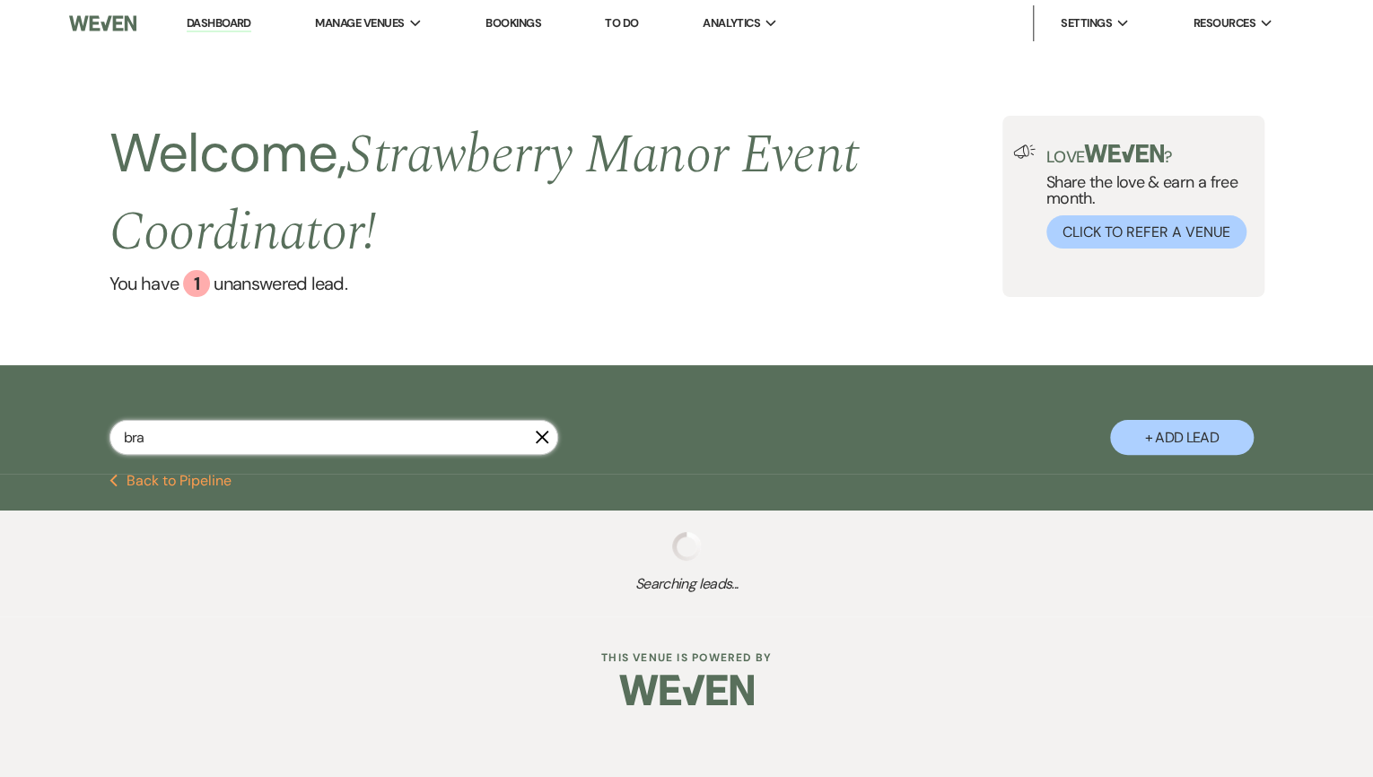
select select "5"
select select "8"
select select "5"
select select "8"
select select "5"
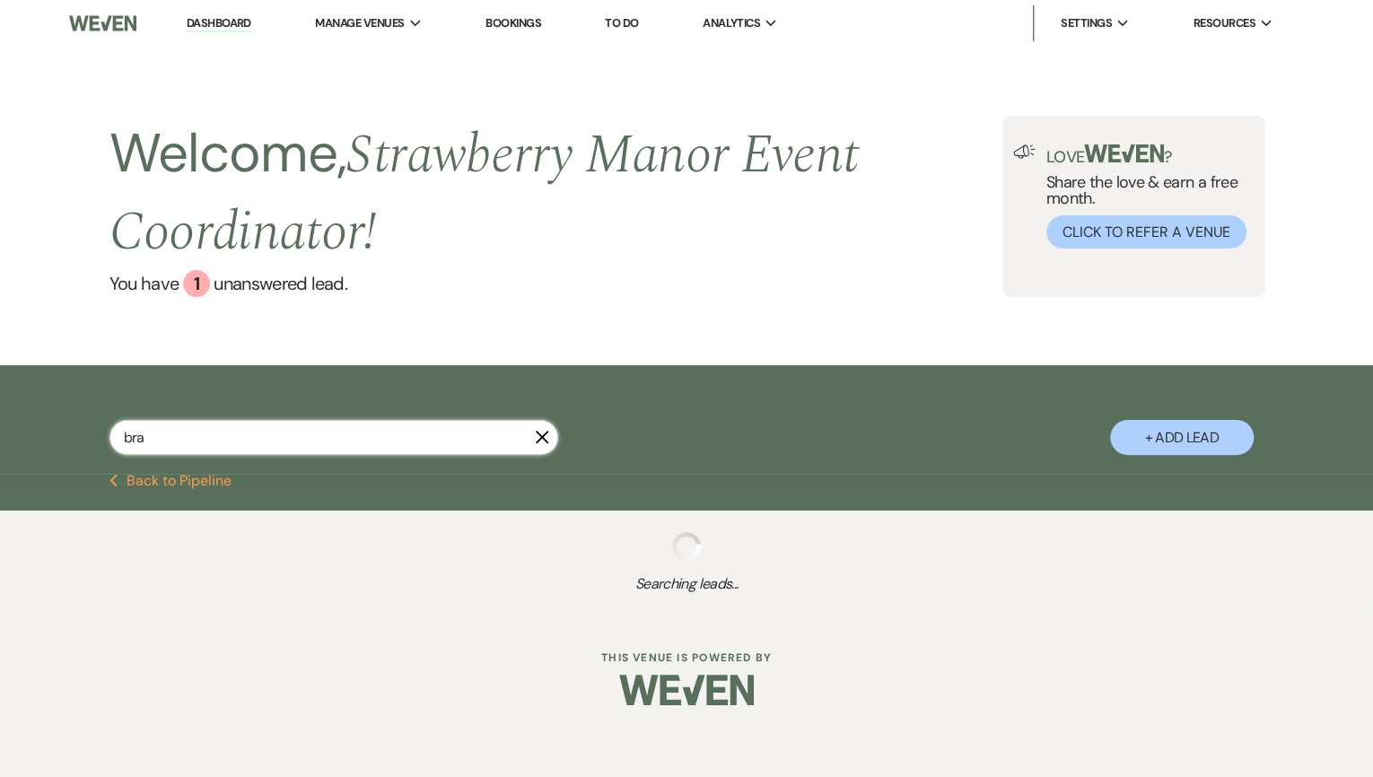
select select "8"
select select "5"
select select "8"
select select "5"
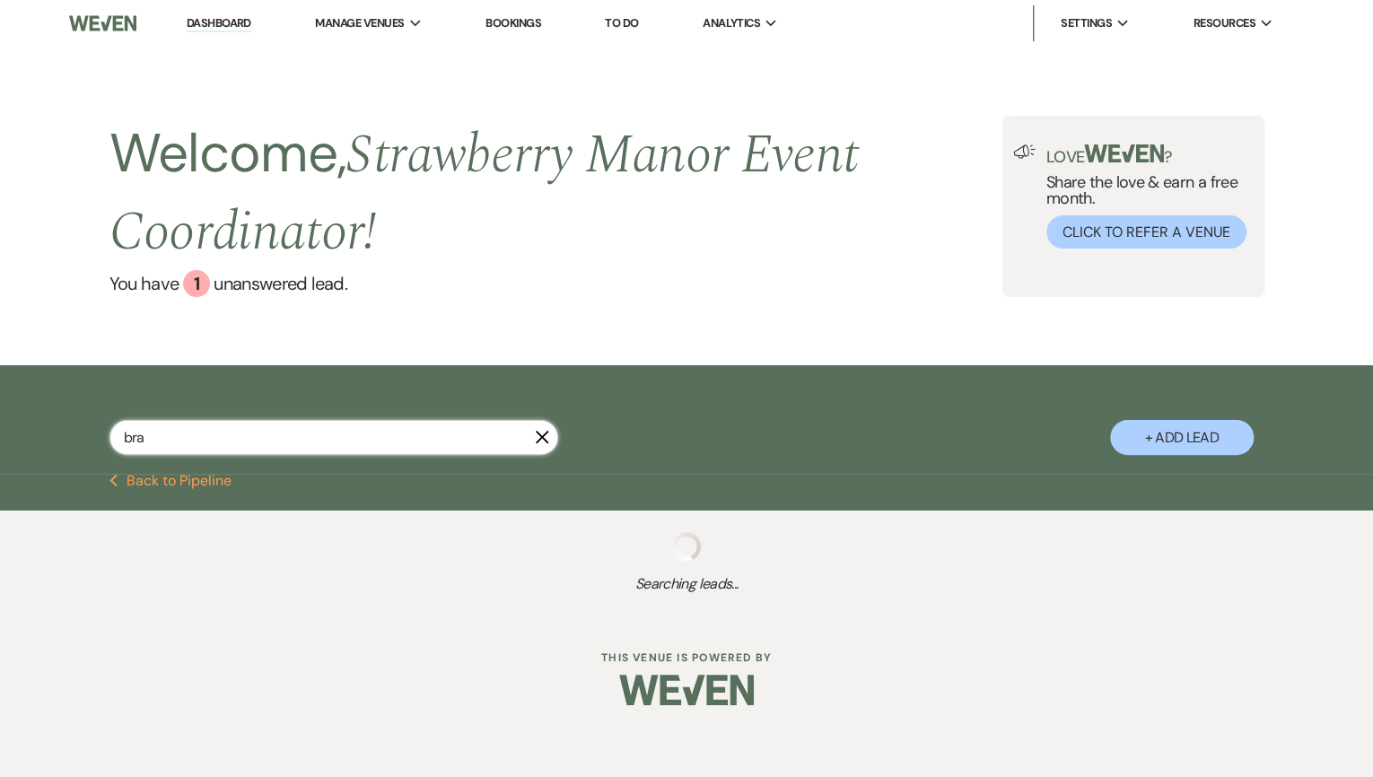
select select "8"
select select "5"
select select "8"
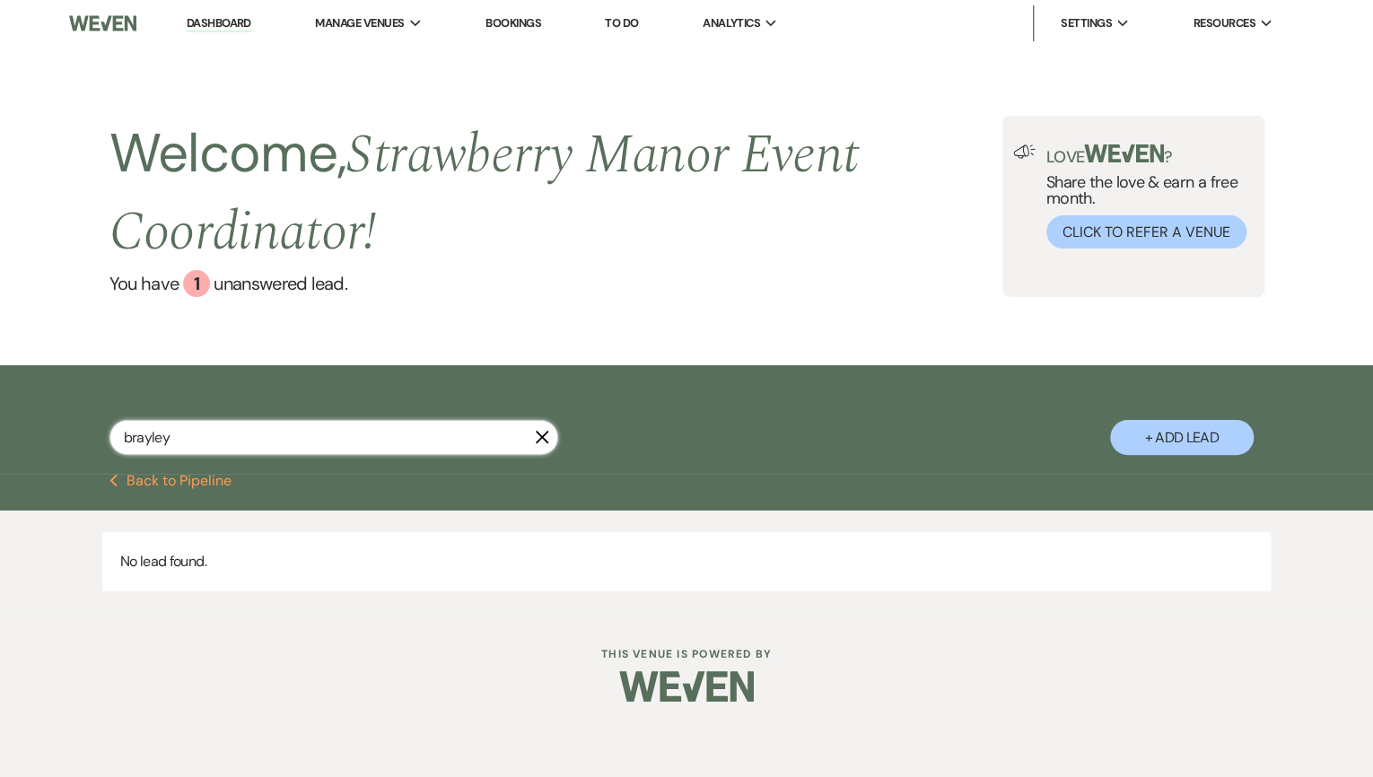
click at [226, 441] on input "brayley" at bounding box center [333, 437] width 449 height 35
type input "garaf"
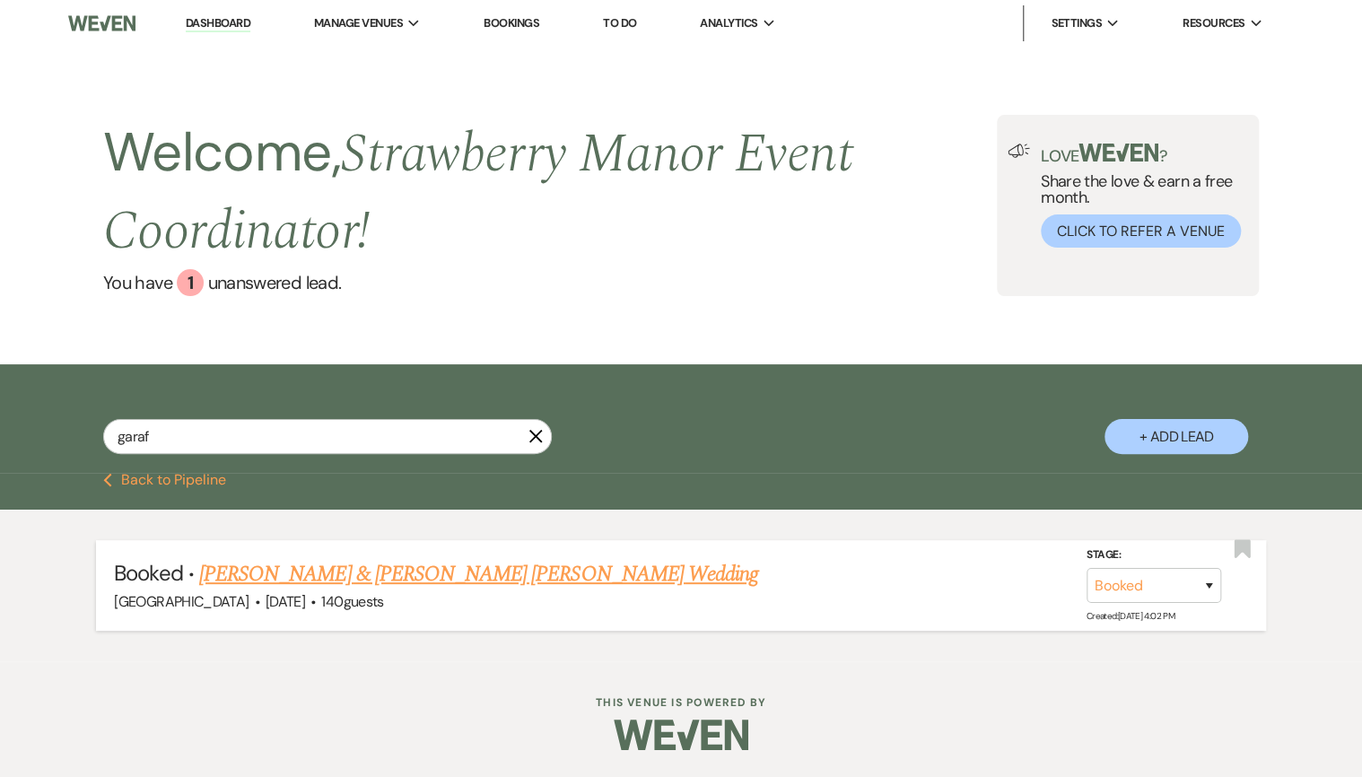
click at [305, 572] on link "[PERSON_NAME] & [PERSON_NAME] [PERSON_NAME] Wedding" at bounding box center [478, 574] width 559 height 32
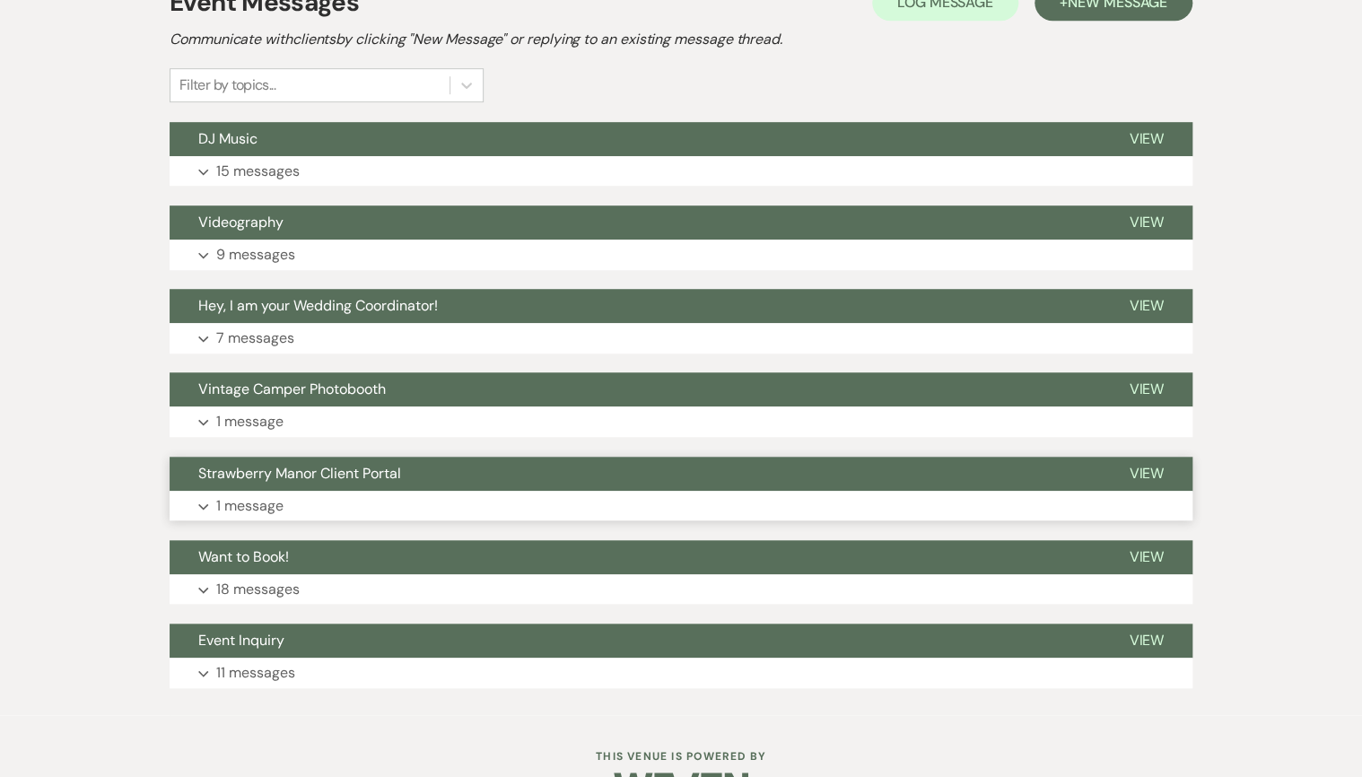
scroll to position [493, 0]
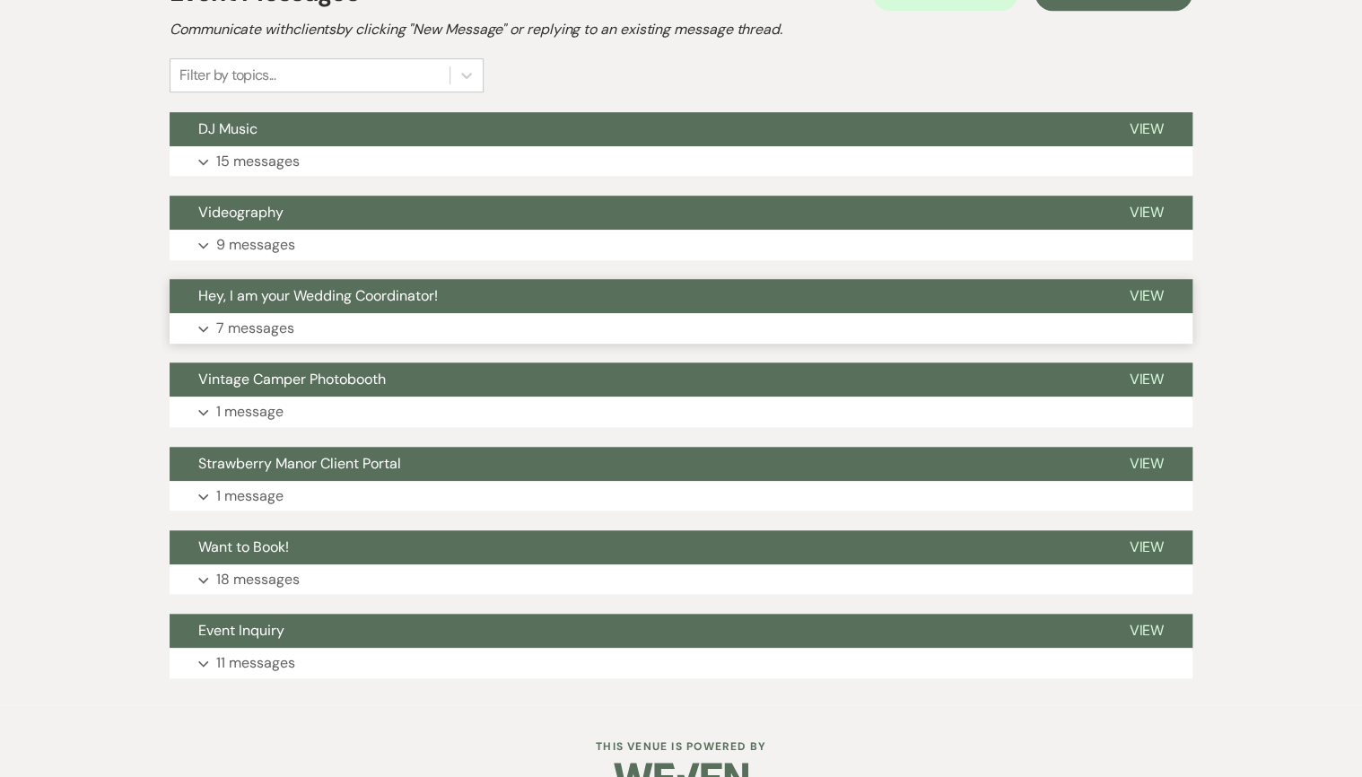
click at [458, 313] on button "Expand 7 messages" at bounding box center [681, 328] width 1023 height 31
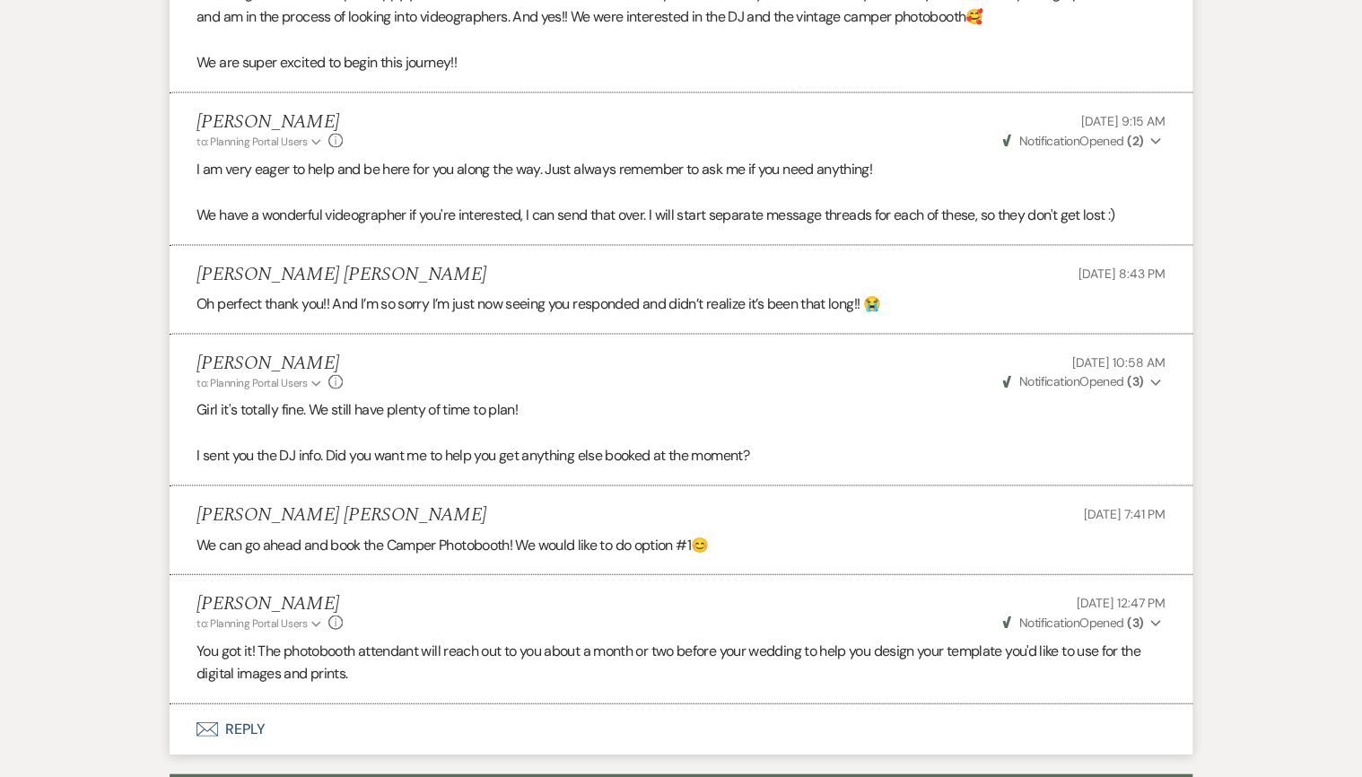
scroll to position [1713, 0]
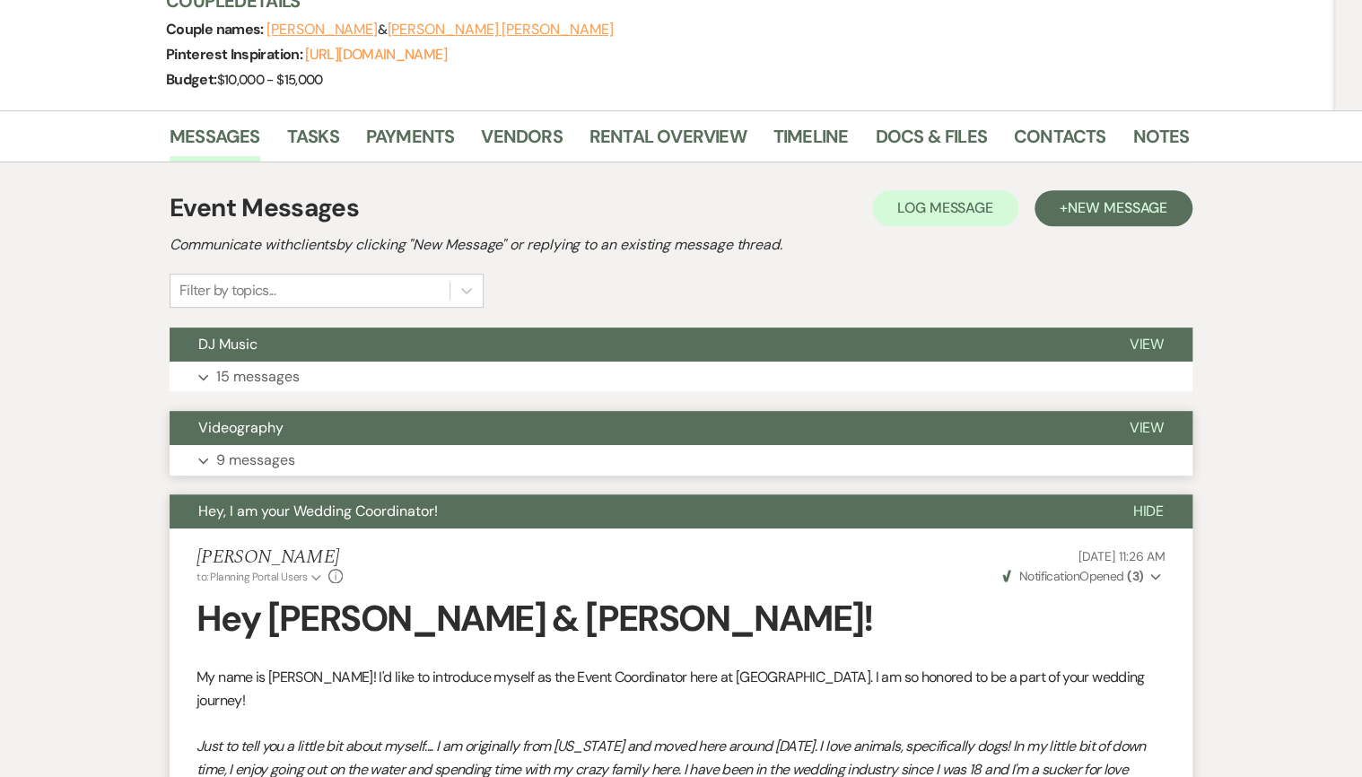
click at [431, 411] on button "Videography" at bounding box center [635, 428] width 930 height 34
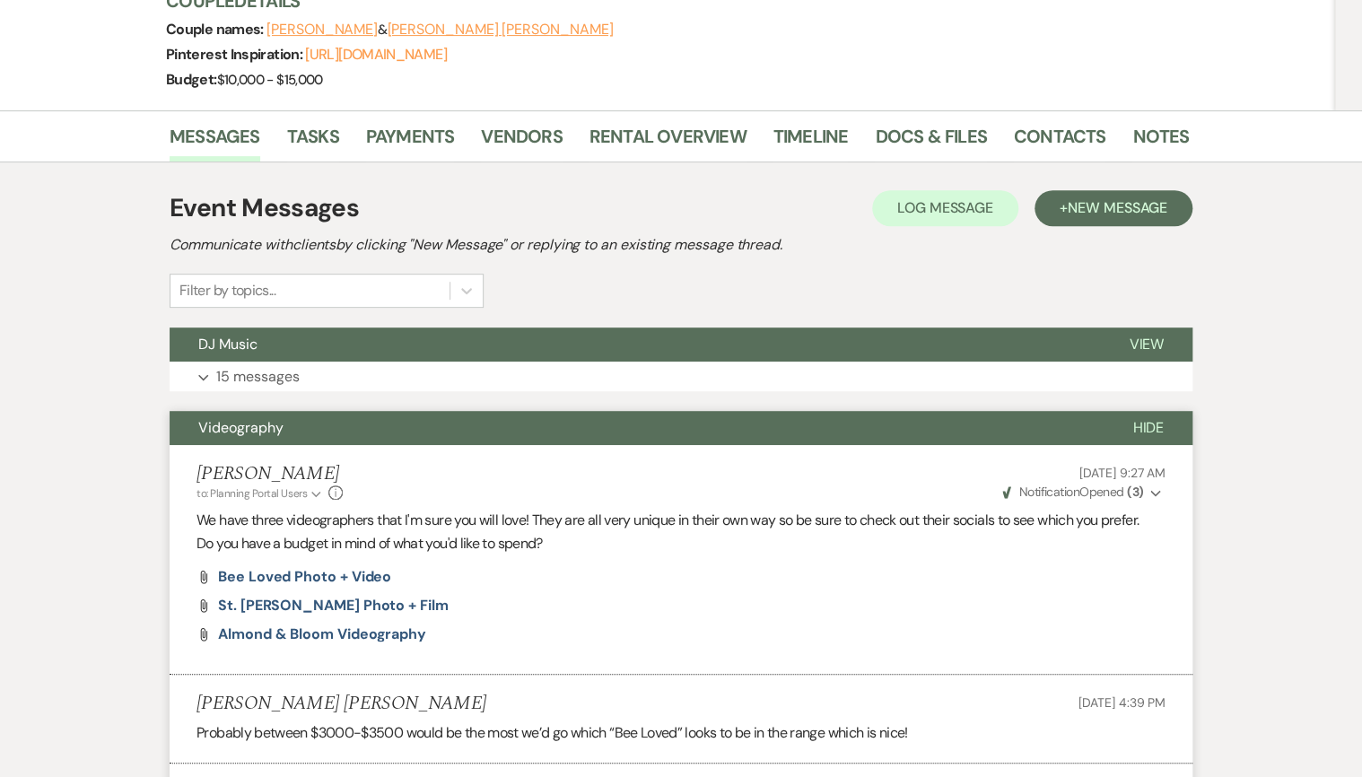
scroll to position [134, 0]
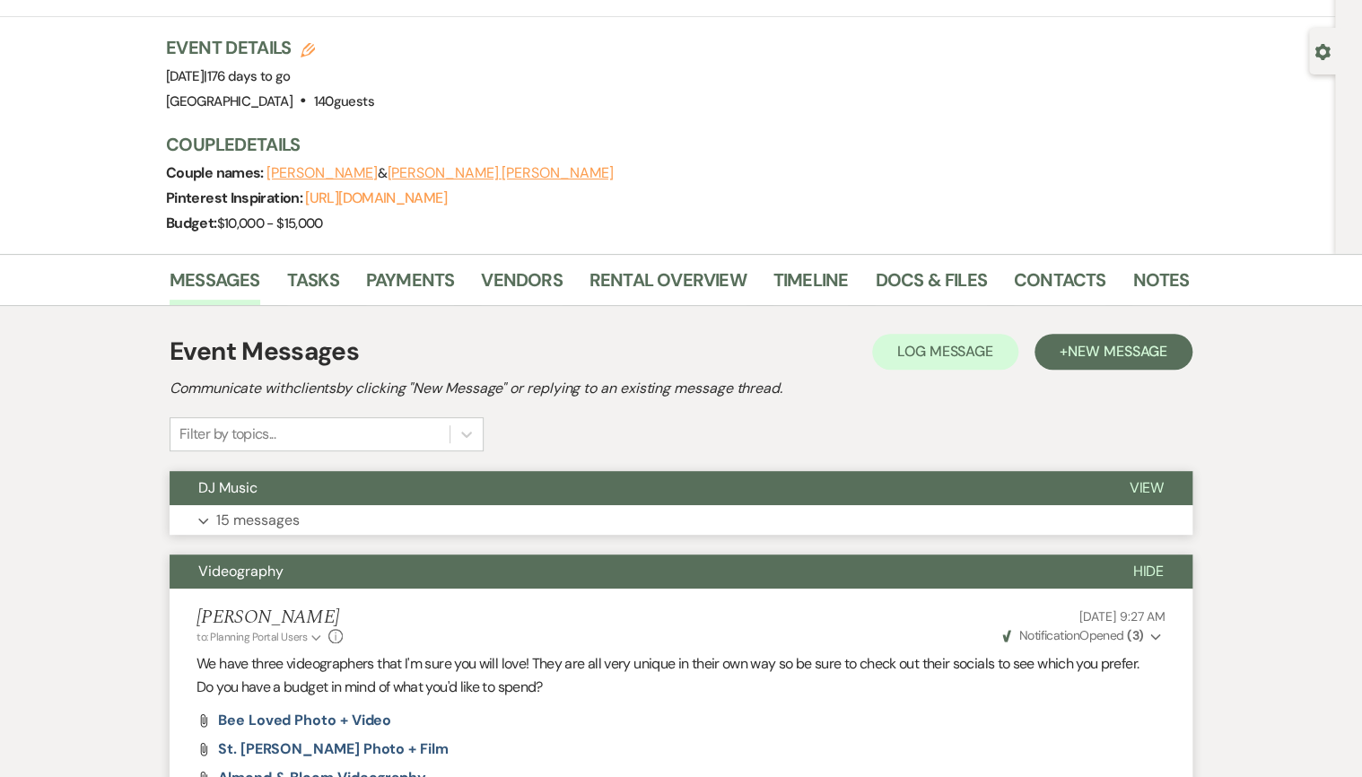
click at [306, 505] on button "Expand 15 messages" at bounding box center [681, 520] width 1023 height 31
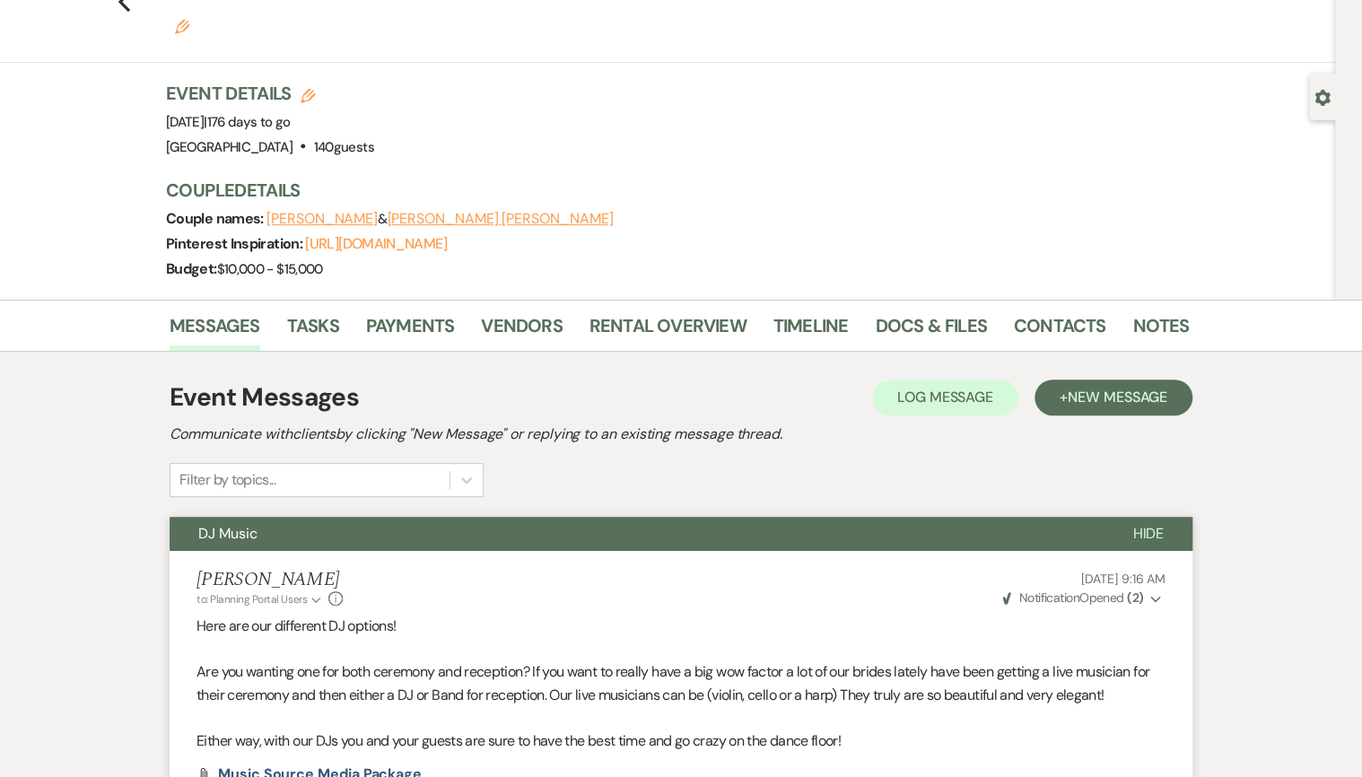
scroll to position [0, 0]
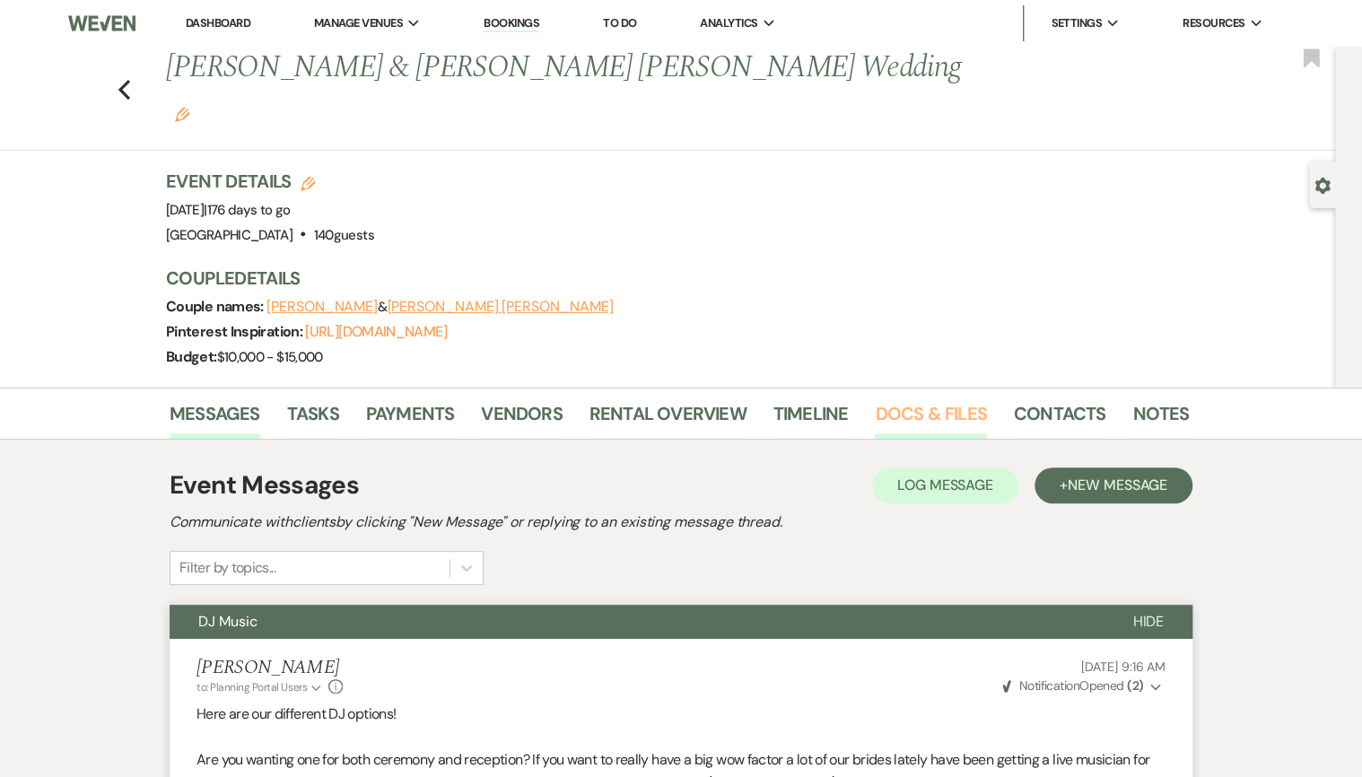
click at [907, 399] on link "Docs & Files" at bounding box center [930, 418] width 111 height 39
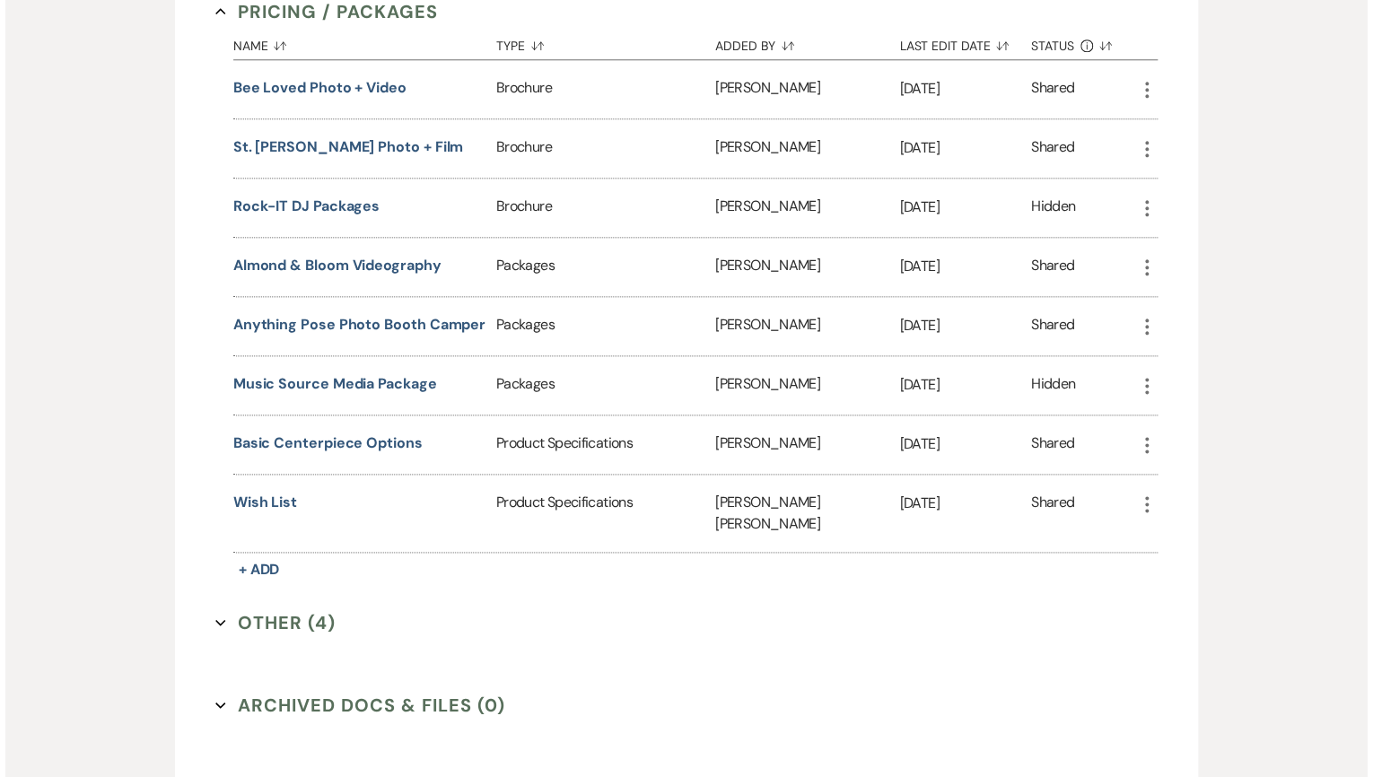
scroll to position [994, 0]
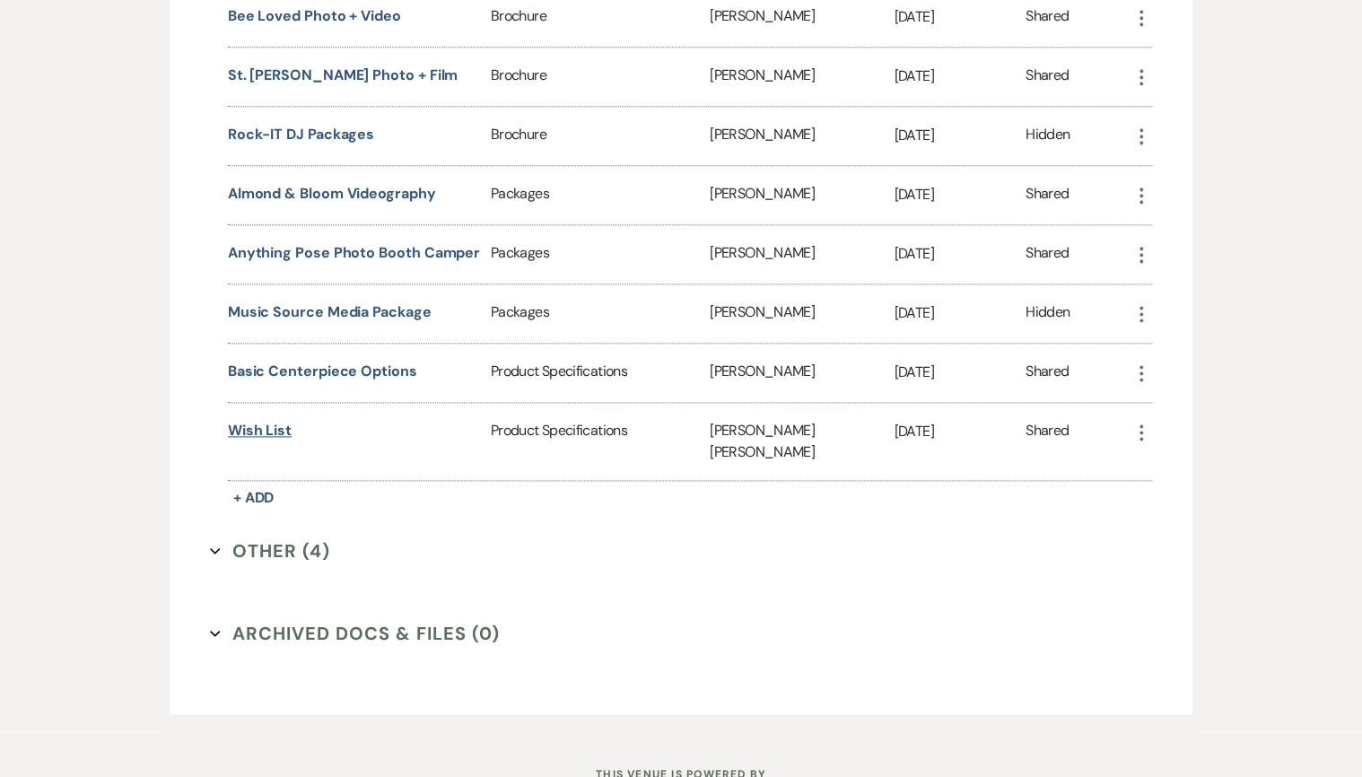
click at [258, 420] on button "Wish List" at bounding box center [260, 431] width 64 height 22
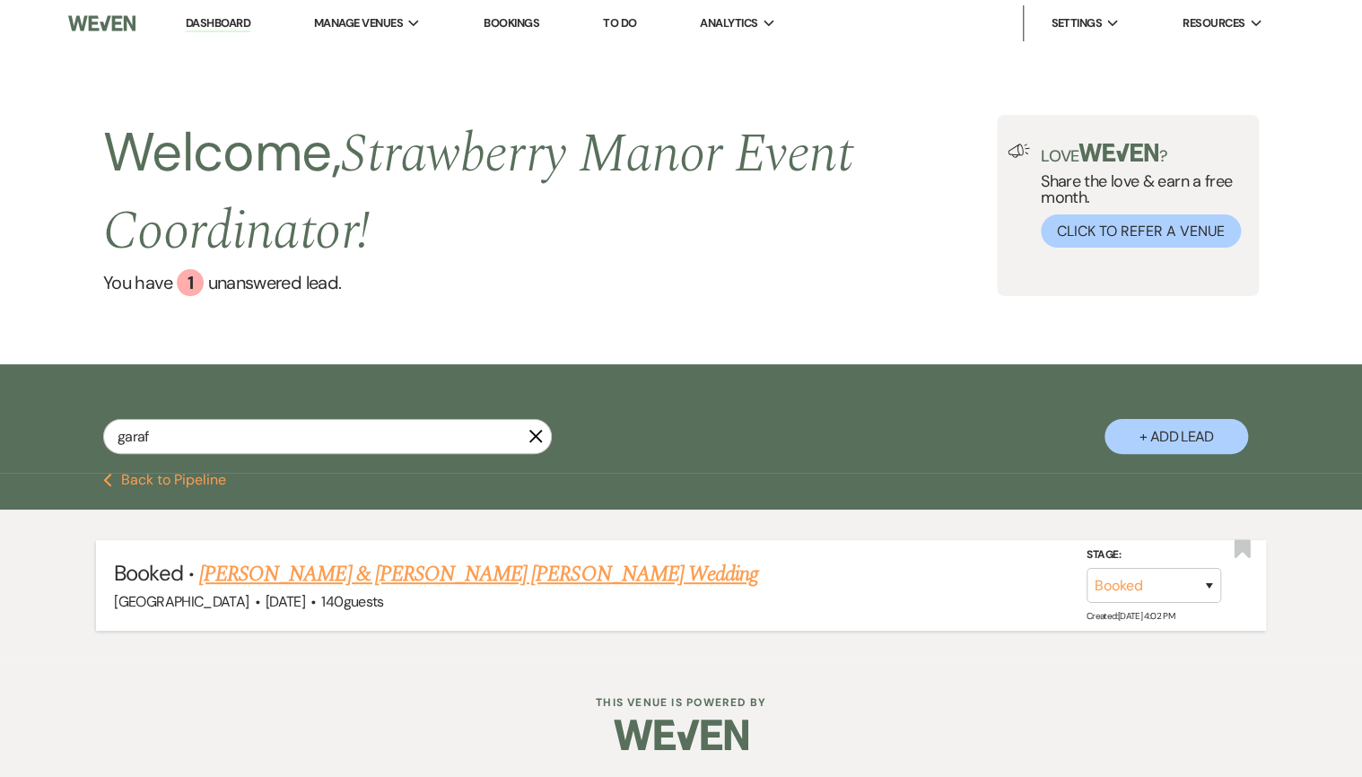
click at [341, 576] on link "[PERSON_NAME] & [PERSON_NAME] [PERSON_NAME] Wedding" at bounding box center [478, 574] width 559 height 32
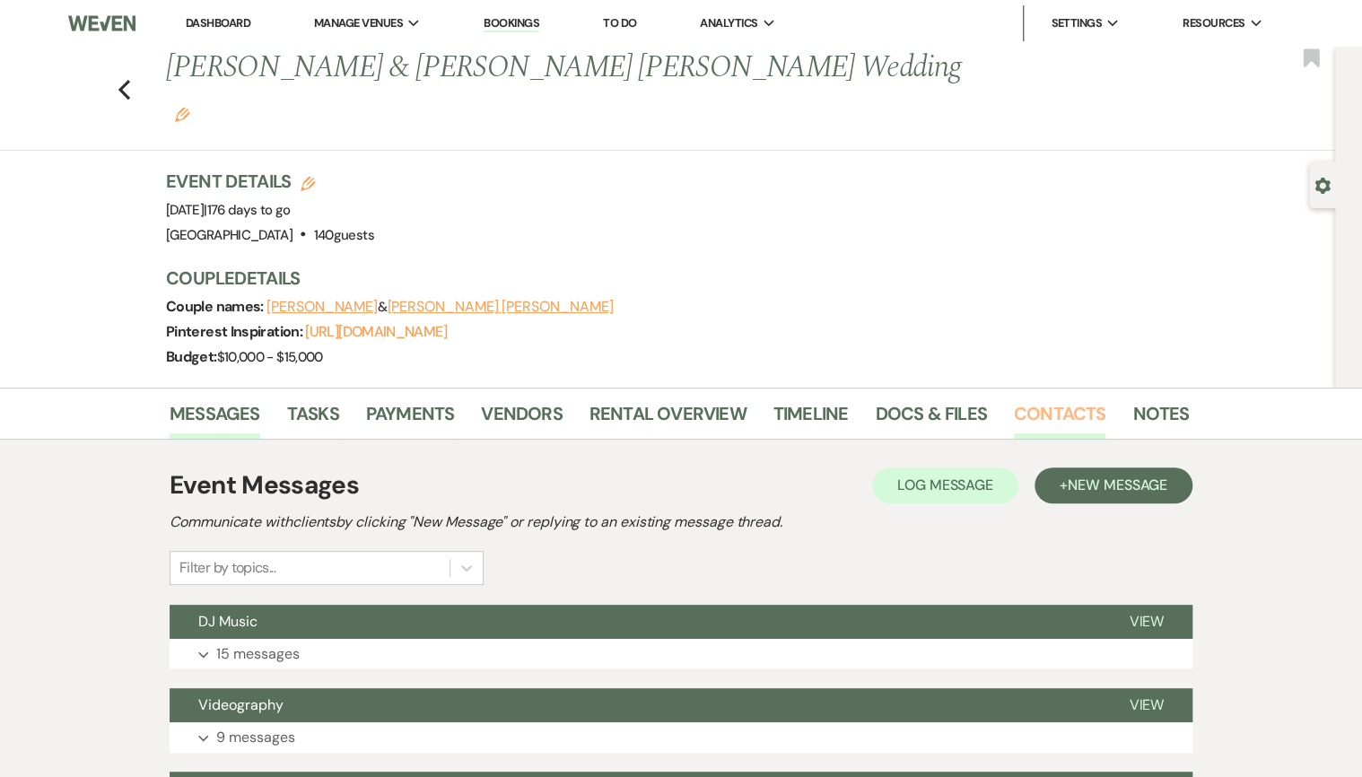
click at [1090, 399] on link "Contacts" at bounding box center [1060, 418] width 92 height 39
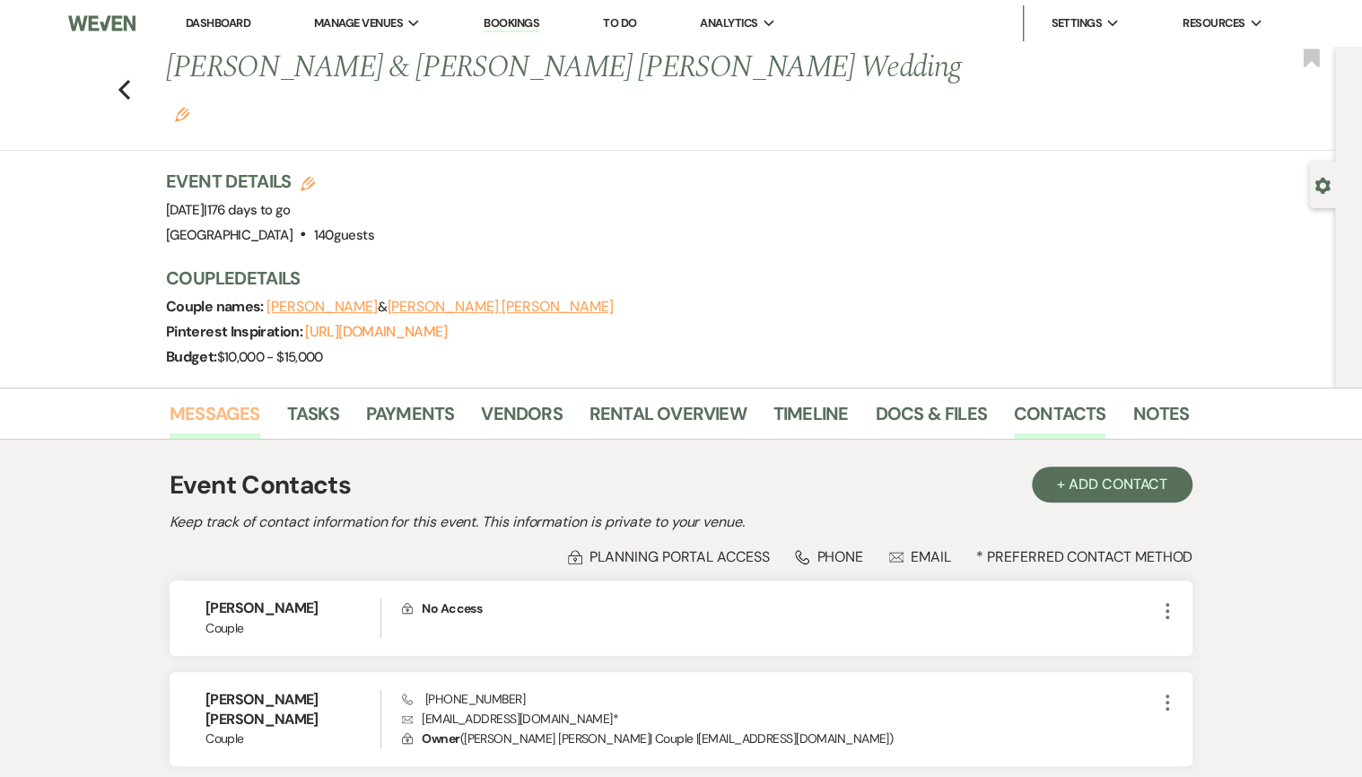
click at [253, 399] on link "Messages" at bounding box center [215, 418] width 91 height 39
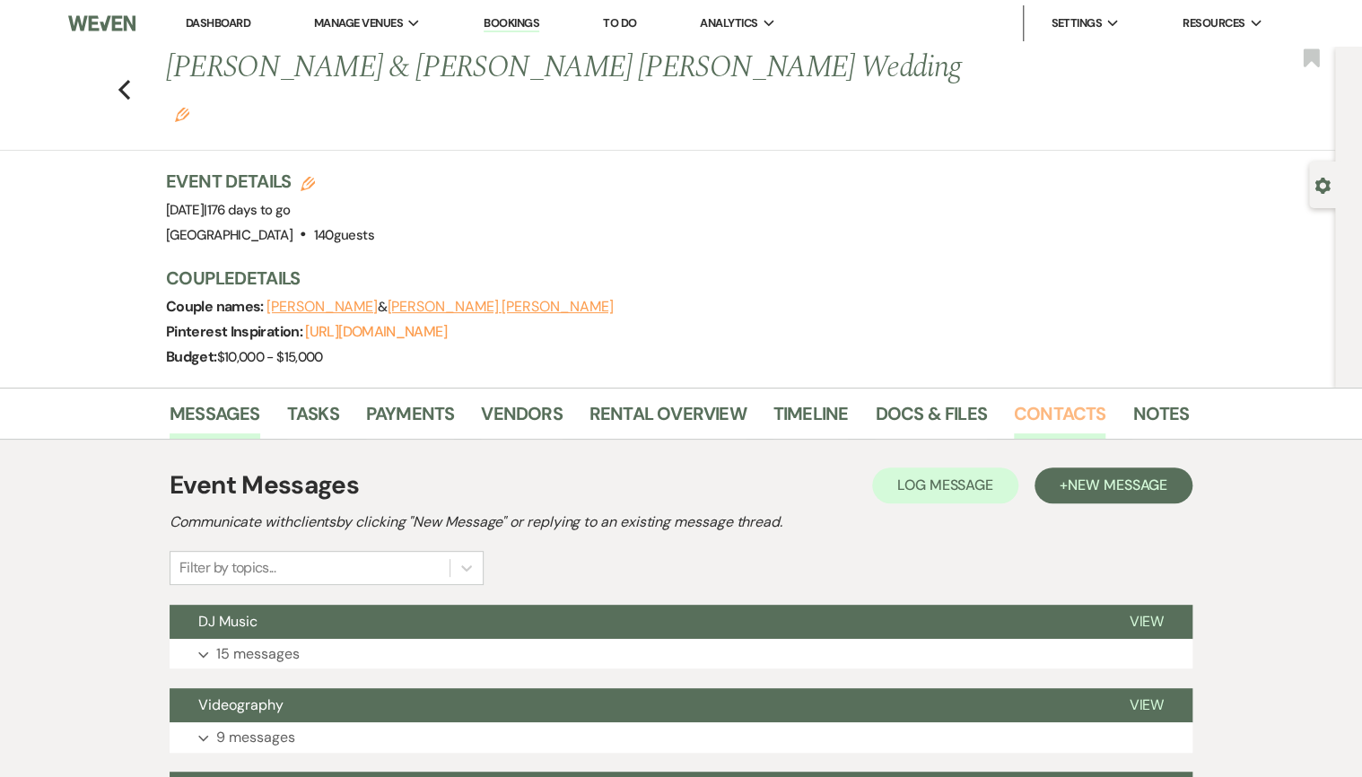
click at [1062, 399] on link "Contacts" at bounding box center [1060, 418] width 92 height 39
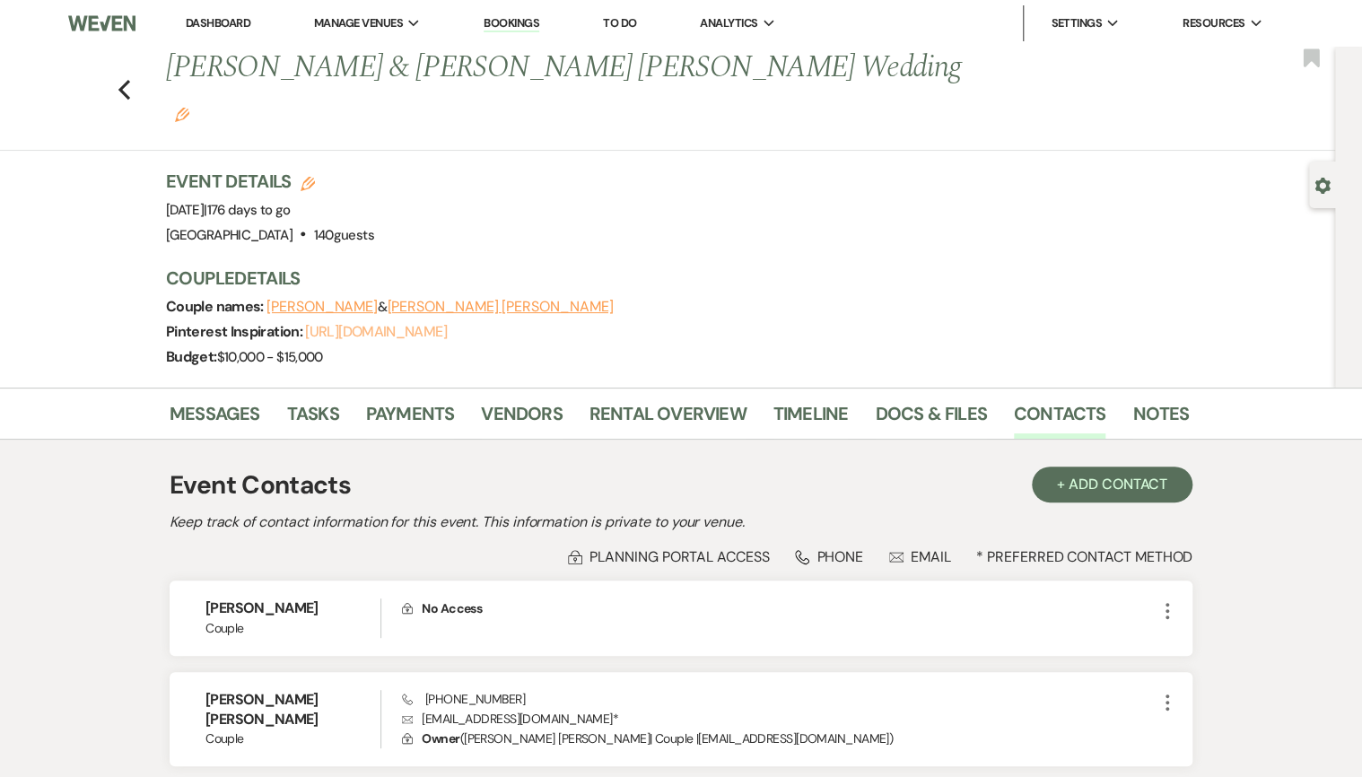
click at [409, 322] on link "[URL][DOMAIN_NAME]" at bounding box center [375, 331] width 141 height 19
click at [532, 176] on div "Event Details Edit Event Date: [DATE] | 176 days to go Venue: [GEOGRAPHIC_DATA]…" at bounding box center [668, 208] width 1005 height 79
drag, startPoint x: 438, startPoint y: 171, endPoint x: 334, endPoint y: 162, distance: 104.5
click at [334, 169] on div "Event Details Edit Event Date: [DATE] | 176 days to go Venue: [GEOGRAPHIC_DATA]…" at bounding box center [668, 208] width 1005 height 79
drag, startPoint x: 334, startPoint y: 162, endPoint x: 352, endPoint y: 165, distance: 18.1
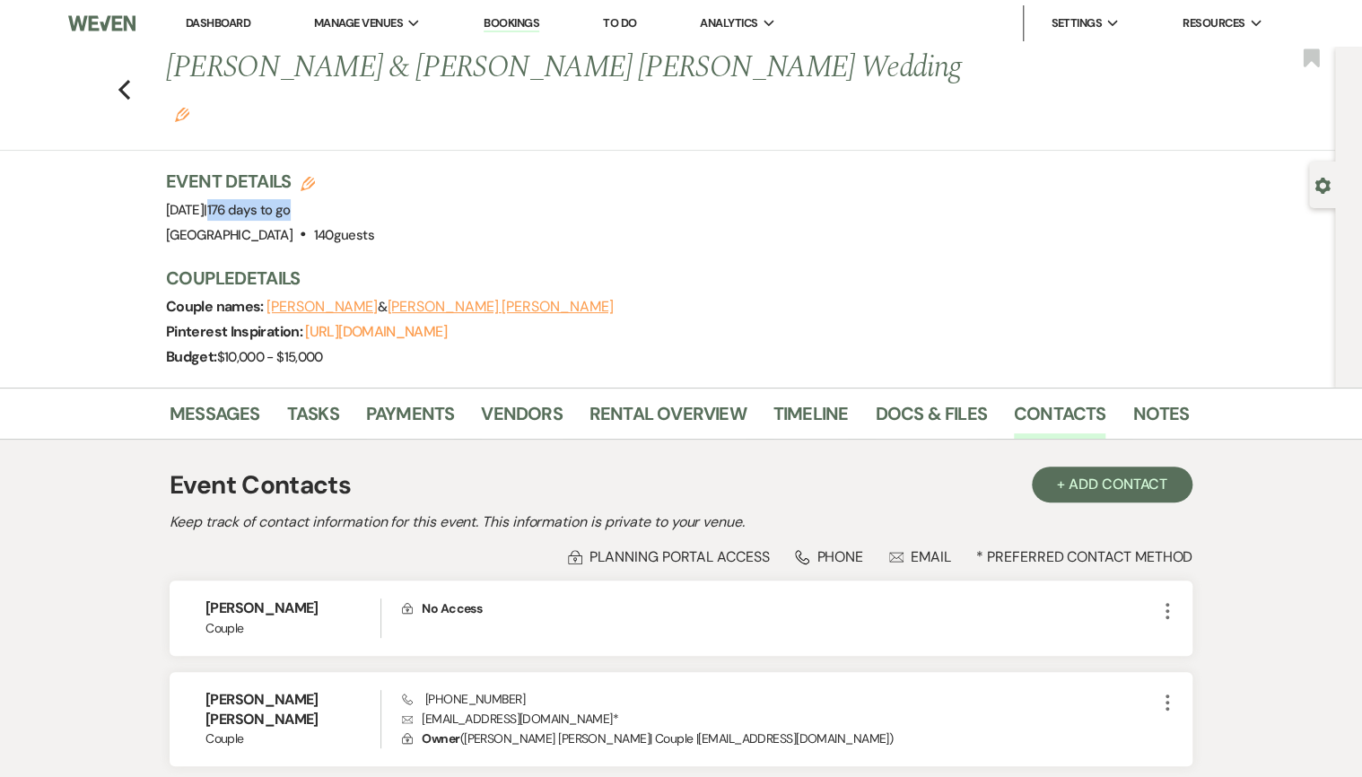
click at [291, 201] on span "176 days to go" at bounding box center [248, 210] width 83 height 18
drag, startPoint x: 402, startPoint y: 171, endPoint x: 416, endPoint y: 173, distance: 14.5
click at [291, 201] on span "176 days to go" at bounding box center [248, 210] width 83 height 18
click at [417, 173] on div "Event Details Edit Event Date: [DATE] | 176 days to go Venue: [GEOGRAPHIC_DATA]…" at bounding box center [668, 208] width 1005 height 79
click at [291, 201] on span "176 days to go" at bounding box center [248, 210] width 83 height 18
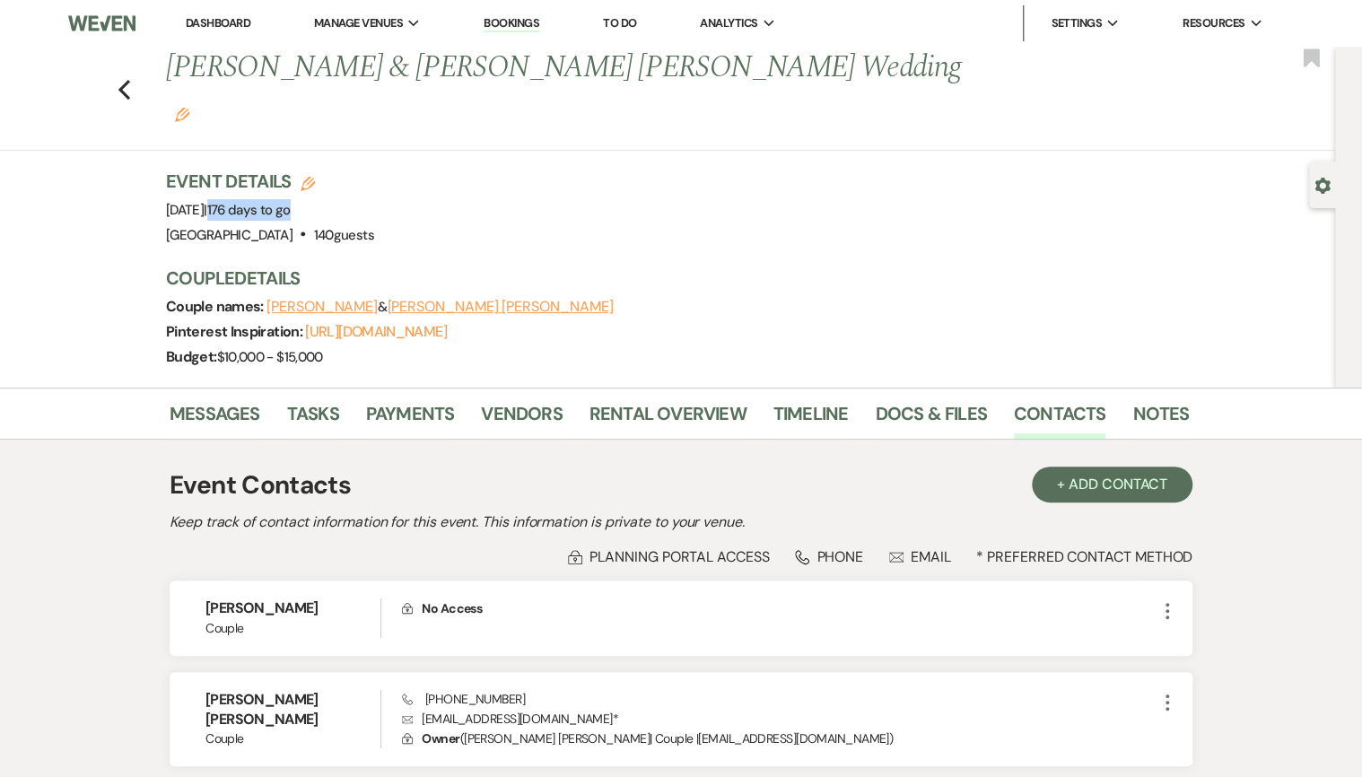
drag, startPoint x: 414, startPoint y: 172, endPoint x: 336, endPoint y: 170, distance: 78.1
click at [291, 201] on span "176 days to go" at bounding box center [248, 210] width 83 height 18
drag, startPoint x: 336, startPoint y: 170, endPoint x: 385, endPoint y: 179, distance: 50.3
click at [374, 223] on div "Venue: [GEOGRAPHIC_DATA] . 140 guests Venue Address: [STREET_ADDRESS] Guest cou…" at bounding box center [270, 235] width 208 height 25
